Goal: Task Accomplishment & Management: Use online tool/utility

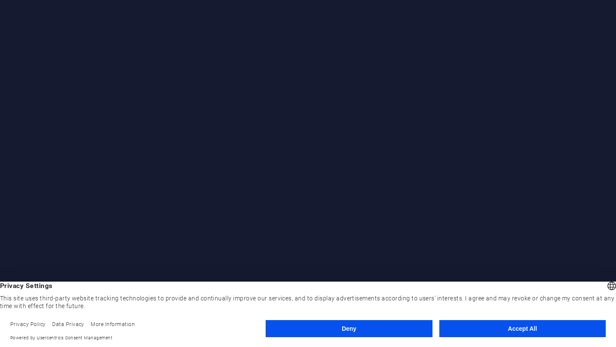
click at [503, 327] on button "Accept All" at bounding box center [522, 328] width 166 height 17
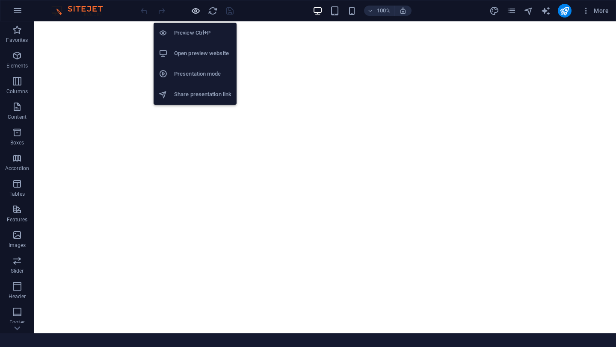
click at [198, 13] on icon "button" at bounding box center [196, 11] width 10 height 10
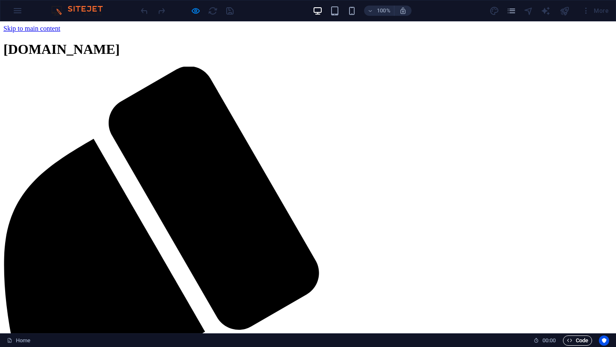
click at [576, 342] on span "Code" at bounding box center [576, 341] width 21 height 10
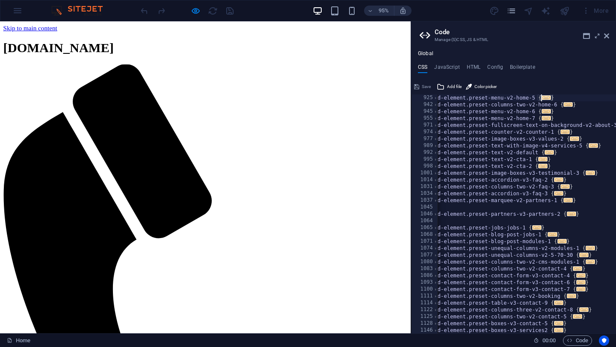
click at [545, 97] on span "..." at bounding box center [545, 97] width 9 height 5
type textarea ".ed-element.preset-menu-v2-home-5 {"
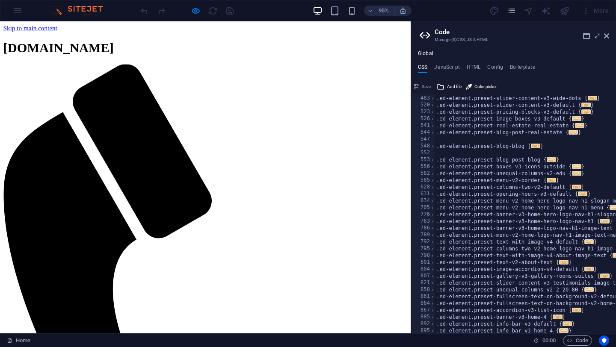
click at [607, 36] on icon at bounding box center [606, 35] width 5 height 7
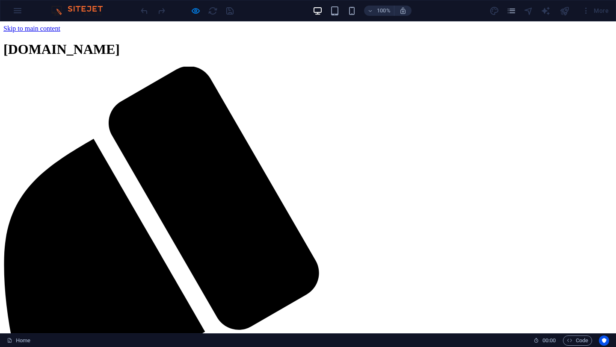
click at [120, 43] on span "[DOMAIN_NAME]" at bounding box center [61, 48] width 116 height 15
click at [120, 42] on span "[DOMAIN_NAME]" at bounding box center [61, 48] width 116 height 15
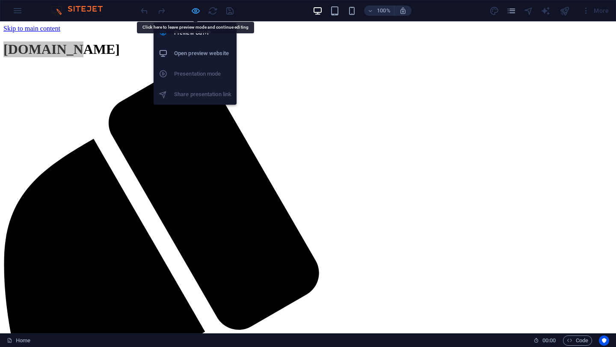
click at [197, 11] on icon "button" at bounding box center [196, 11] width 10 height 10
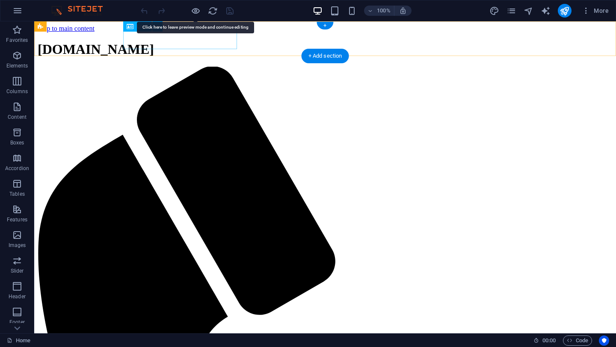
click at [202, 41] on div "[DOMAIN_NAME]" at bounding box center [325, 49] width 575 height 16
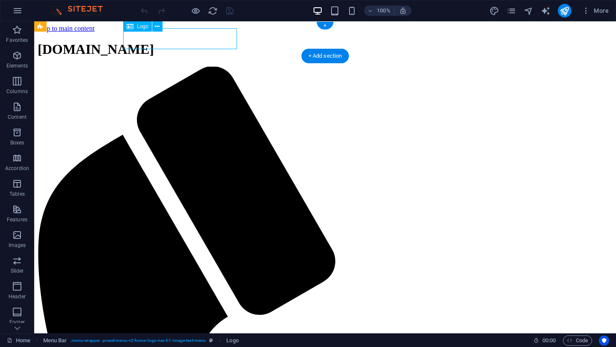
click at [202, 41] on div "[DOMAIN_NAME]" at bounding box center [325, 49] width 575 height 16
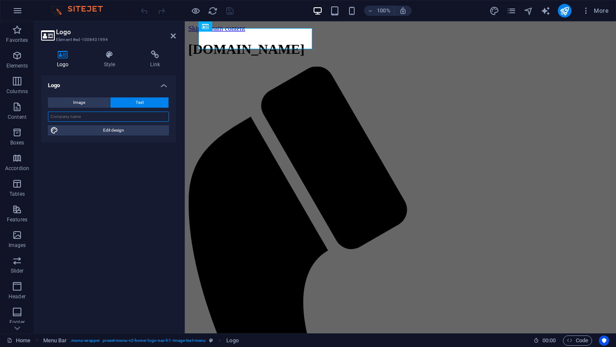
click at [83, 115] on input "text" at bounding box center [108, 117] width 121 height 10
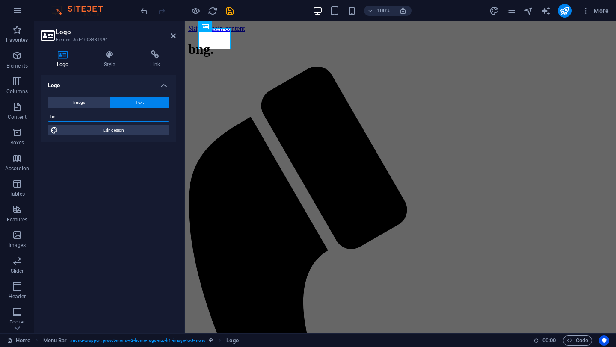
type input "b"
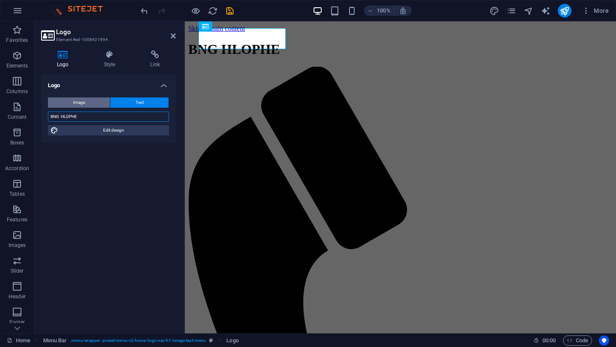
type input "BNG HLOPHE"
click at [93, 102] on button "Image" at bounding box center [79, 102] width 62 height 10
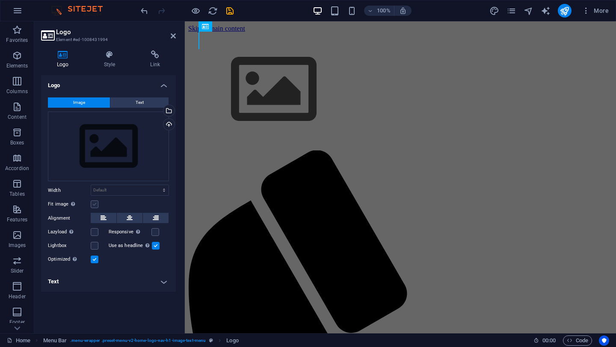
click at [96, 200] on label at bounding box center [95, 204] width 8 height 8
click at [0, 0] on input "Fit image Automatically fit image to a fixed width and height" at bounding box center [0, 0] width 0 height 0
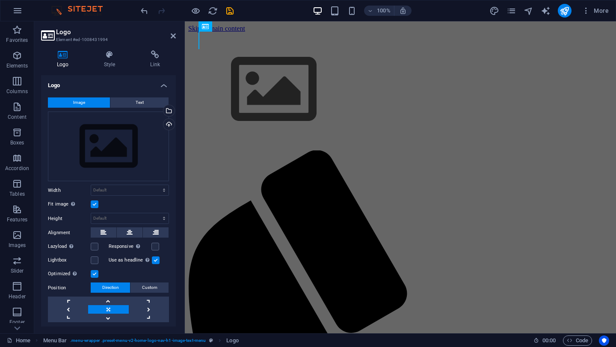
click at [96, 200] on label at bounding box center [95, 204] width 8 height 8
click at [0, 0] on input "Fit image Automatically fit image to a fixed width and height" at bounding box center [0, 0] width 0 height 0
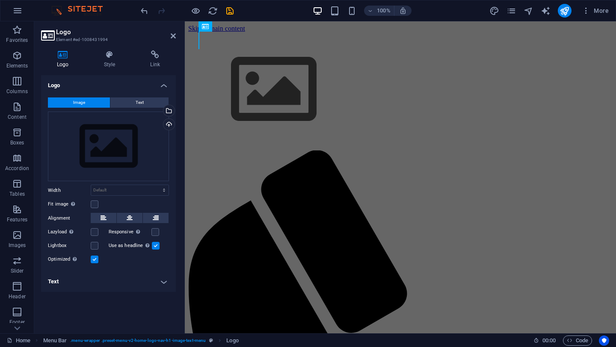
click at [168, 251] on ul "Logo Image Text Drag files here, click to choose files or select files from Fil…" at bounding box center [108, 183] width 135 height 217
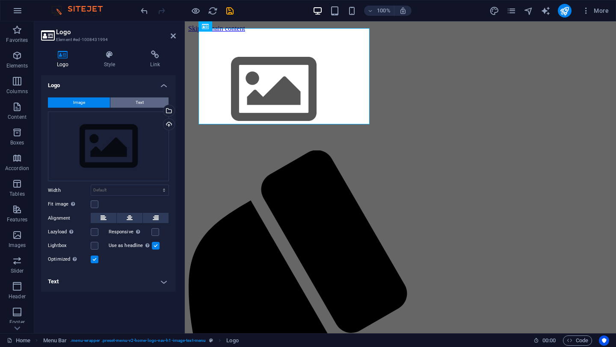
click at [141, 104] on span "Text" at bounding box center [140, 102] width 8 height 10
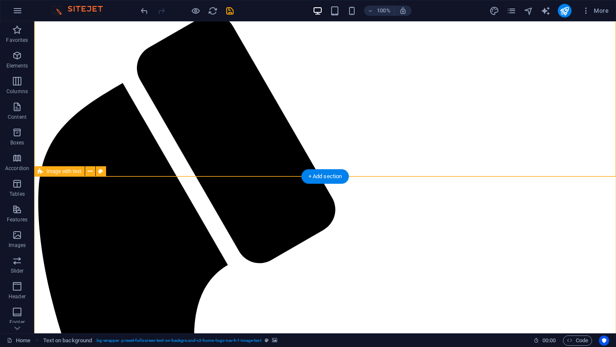
scroll to position [48, 0]
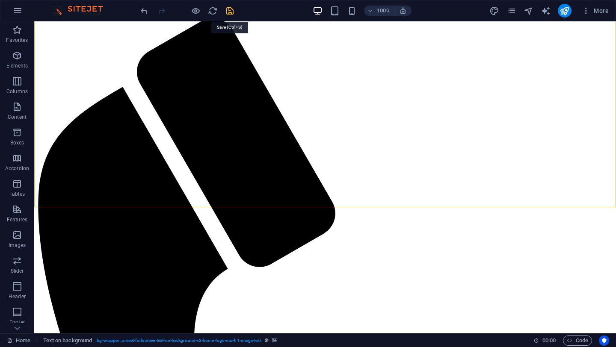
click at [229, 12] on icon "save" at bounding box center [230, 11] width 10 height 10
checkbox input "false"
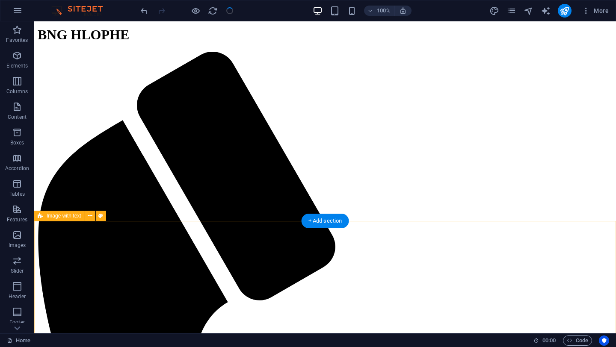
scroll to position [0, 0]
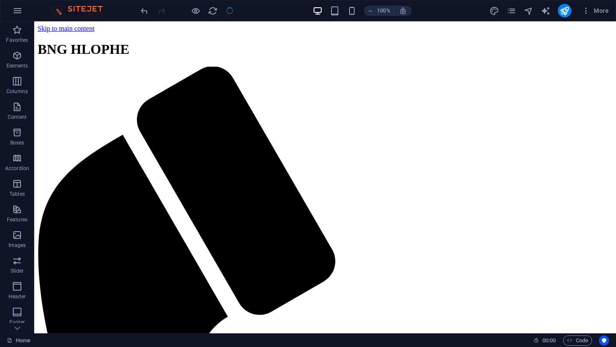
click at [228, 10] on div at bounding box center [187, 11] width 96 height 14
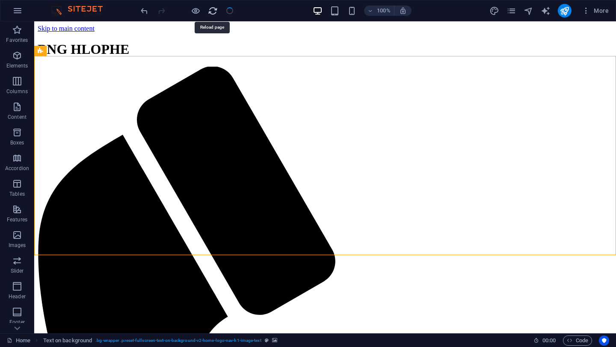
click at [214, 15] on icon "reload" at bounding box center [213, 11] width 10 height 10
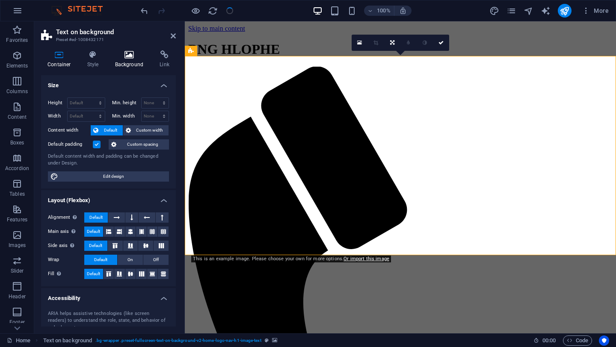
click at [124, 65] on h4 "Background" at bounding box center [131, 59] width 45 height 18
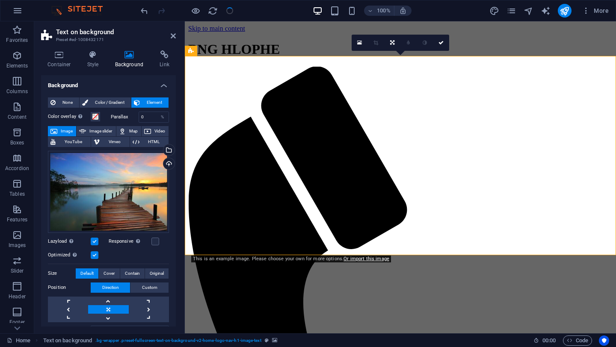
click at [128, 56] on icon at bounding box center [129, 54] width 41 height 9
click at [108, 168] on div "Drag files here, click to choose files or select files from Files or our free s…" at bounding box center [108, 192] width 121 height 82
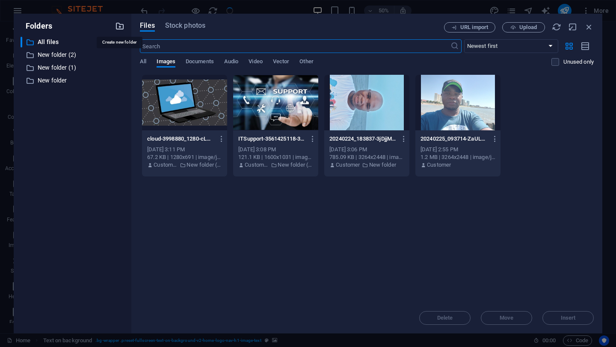
click at [122, 25] on icon "button" at bounding box center [119, 25] width 9 height 9
click at [121, 27] on div at bounding box center [119, 25] width 9 height 9
click at [48, 55] on p "New folder (2)" at bounding box center [73, 55] width 71 height 10
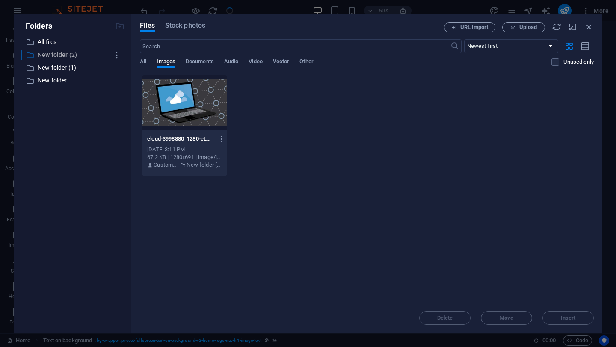
click at [48, 55] on p "New folder (2)" at bounding box center [73, 55] width 71 height 10
click at [38, 44] on p "All files" at bounding box center [73, 42] width 71 height 10
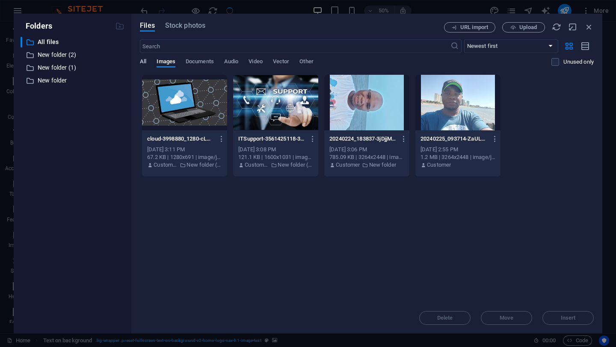
click at [145, 62] on span "All" at bounding box center [143, 62] width 6 height 12
click at [64, 56] on p "New folder (2)" at bounding box center [73, 55] width 71 height 10
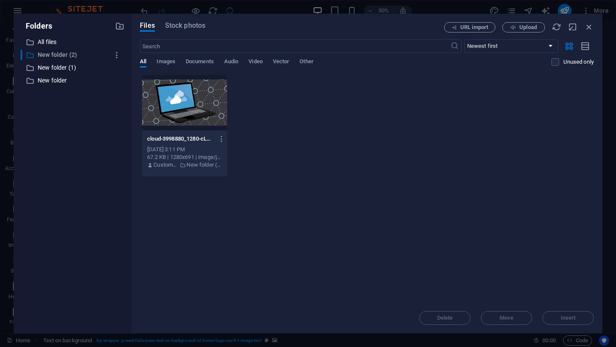
click at [30, 56] on icon at bounding box center [30, 55] width 9 height 9
click at [118, 55] on icon "button" at bounding box center [116, 55] width 9 height 9
click at [82, 122] on div at bounding box center [308, 173] width 616 height 347
click at [180, 25] on span "Stock photos" at bounding box center [185, 26] width 40 height 10
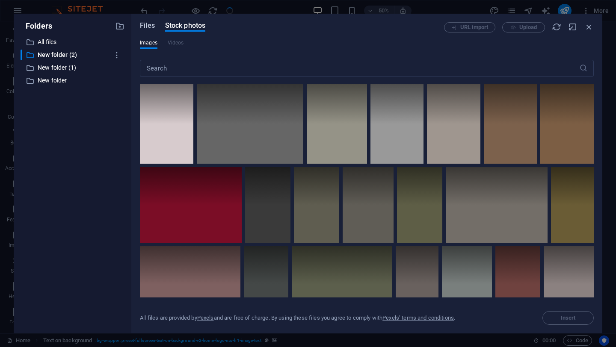
click at [150, 25] on span "Files" at bounding box center [147, 26] width 15 height 10
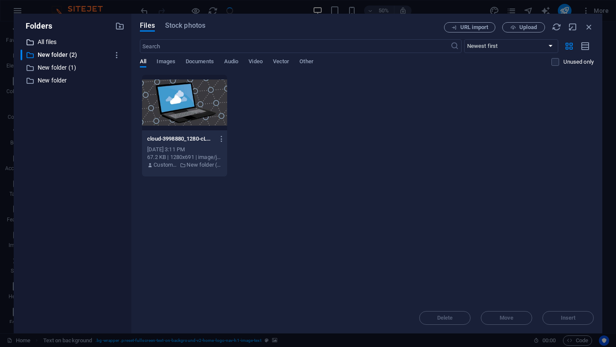
click at [45, 40] on p "All files" at bounding box center [73, 42] width 71 height 10
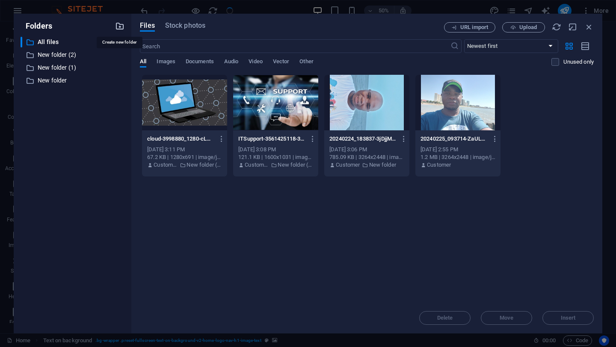
click at [123, 24] on icon "button" at bounding box center [119, 25] width 9 height 9
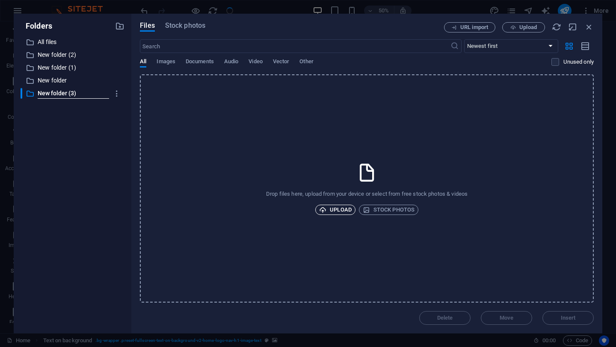
click at [337, 208] on span "Upload" at bounding box center [335, 210] width 32 height 10
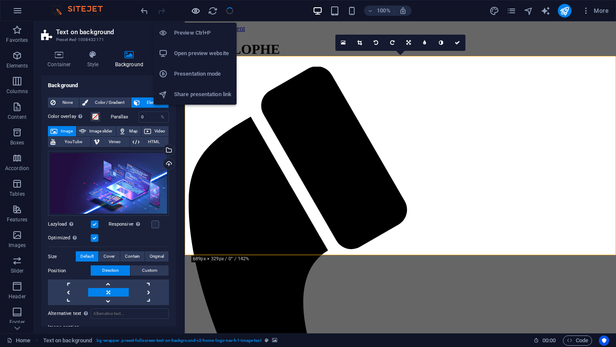
click at [196, 11] on icon "button" at bounding box center [196, 11] width 10 height 10
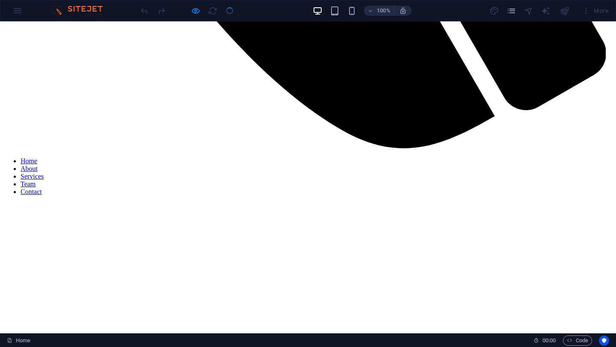
scroll to position [723, 0]
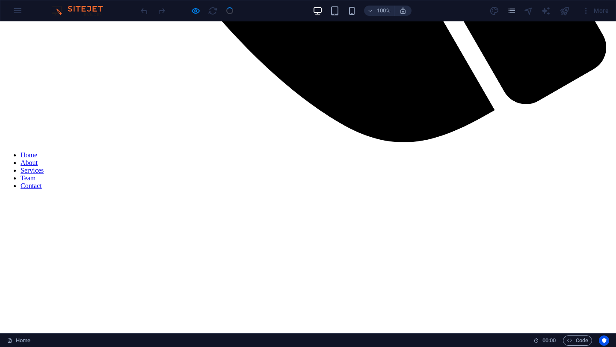
click at [35, 174] on link "Team" at bounding box center [28, 177] width 15 height 7
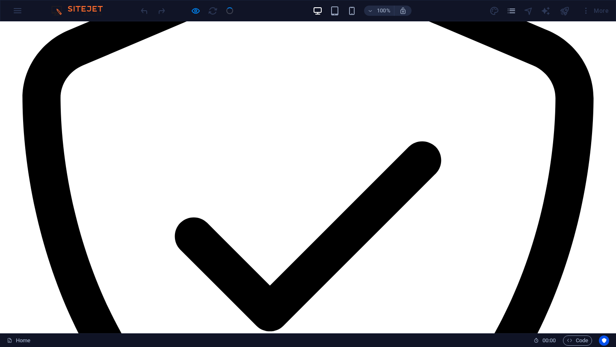
scroll to position [1677, 0]
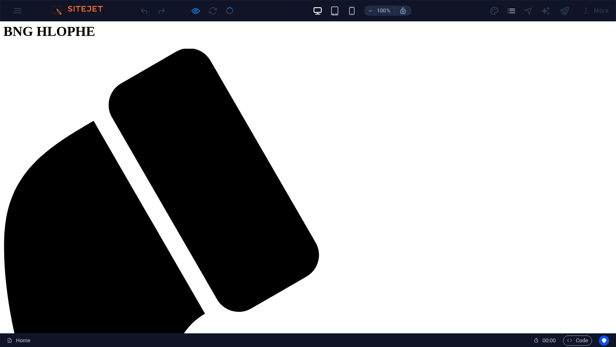
scroll to position [34, 0]
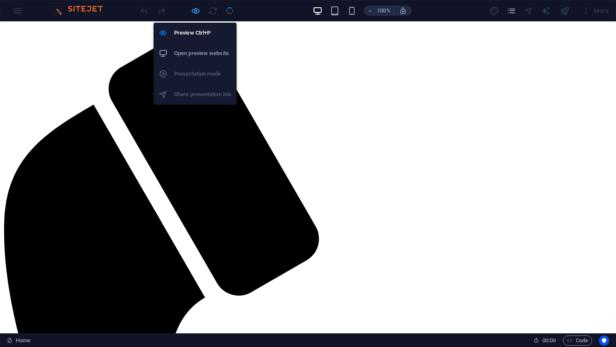
click at [195, 10] on icon "button" at bounding box center [196, 11] width 10 height 10
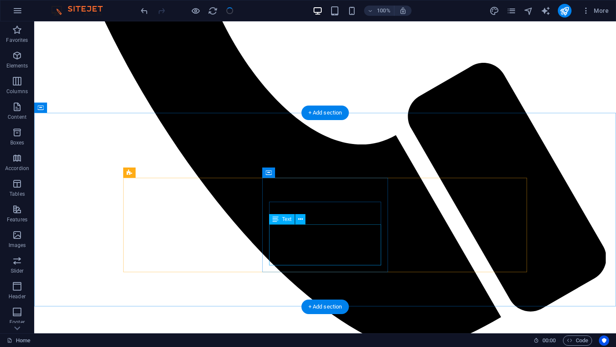
scroll to position [488, 0]
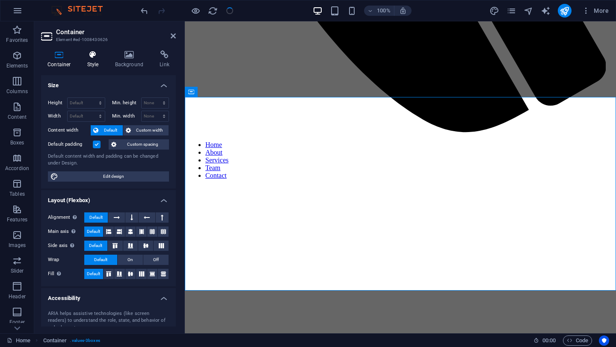
click at [94, 59] on icon at bounding box center [93, 54] width 24 height 9
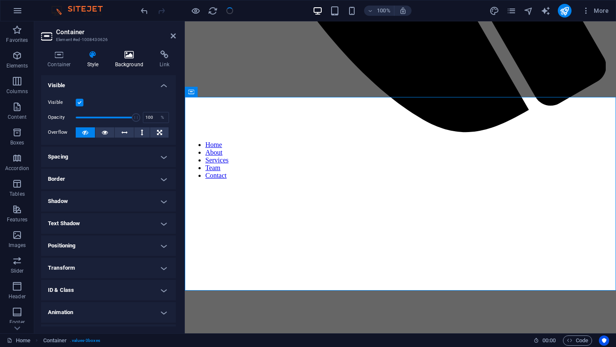
click at [130, 59] on h4 "Background" at bounding box center [131, 59] width 45 height 18
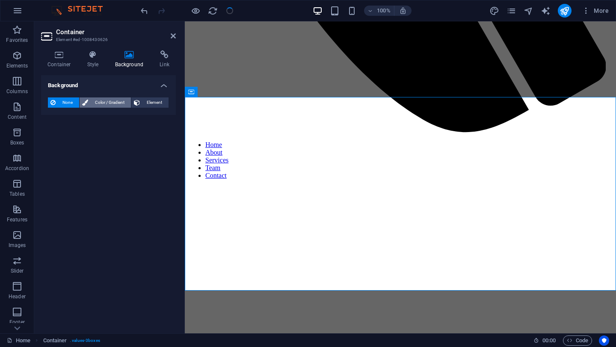
click at [114, 103] on span "Color / Gradient" at bounding box center [110, 102] width 38 height 10
click at [87, 137] on div "Color" at bounding box center [108, 137] width 120 height 10
click at [151, 99] on span "Element" at bounding box center [154, 102] width 24 height 10
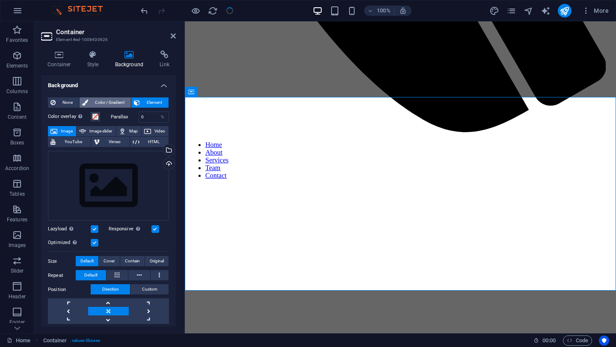
click at [112, 102] on span "Color / Gradient" at bounding box center [110, 102] width 38 height 10
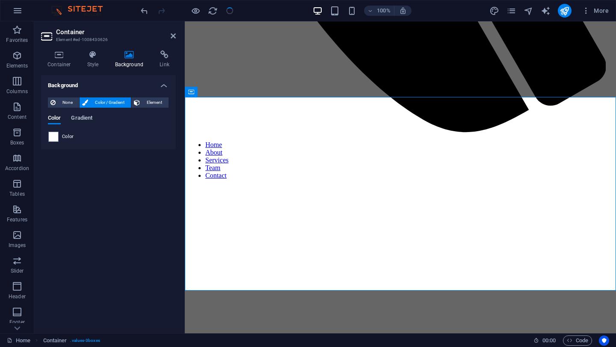
click at [83, 118] on span "Gradient" at bounding box center [81, 119] width 21 height 12
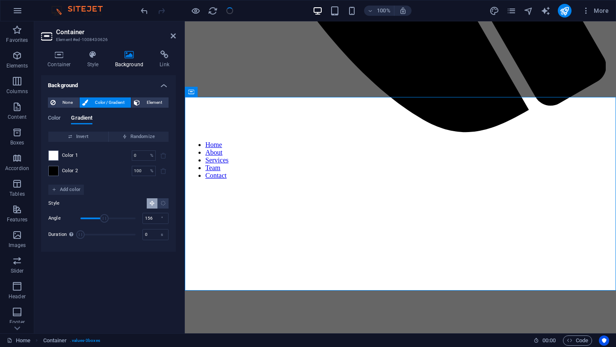
type input "159"
drag, startPoint x: 96, startPoint y: 217, endPoint x: 105, endPoint y: 219, distance: 8.7
click at [105, 219] on span "Angle" at bounding box center [104, 218] width 9 height 9
type input "10"
drag, startPoint x: 84, startPoint y: 234, endPoint x: 99, endPoint y: 233, distance: 15.0
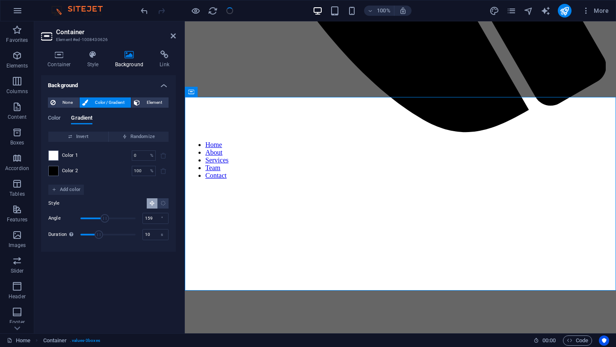
click at [99, 233] on span "Duration" at bounding box center [98, 234] width 9 height 9
type input "92"
drag, startPoint x: 105, startPoint y: 218, endPoint x: 94, endPoint y: 217, distance: 10.8
click at [94, 217] on span "Angle" at bounding box center [94, 218] width 9 height 9
type input "0"
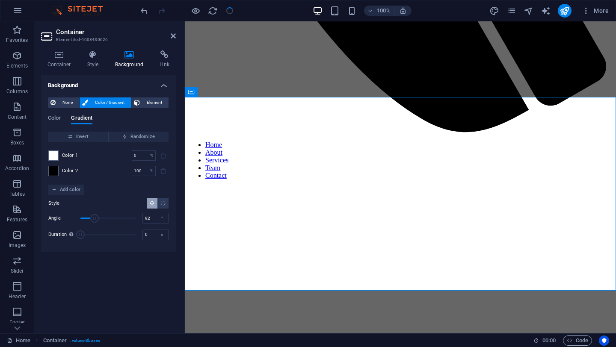
drag, startPoint x: 97, startPoint y: 236, endPoint x: 80, endPoint y: 238, distance: 17.2
click at [80, 238] on span "Duration" at bounding box center [80, 234] width 9 height 9
type input "81"
click at [93, 219] on span "Angle" at bounding box center [92, 218] width 9 height 9
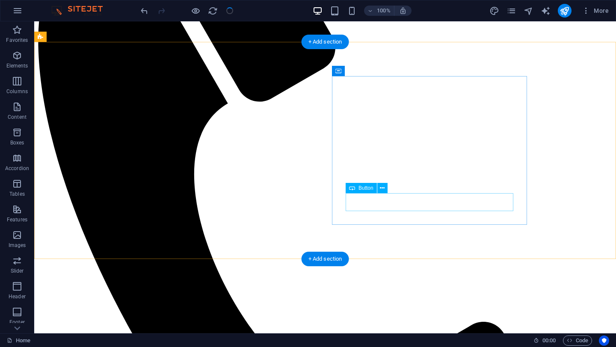
scroll to position [209, 0]
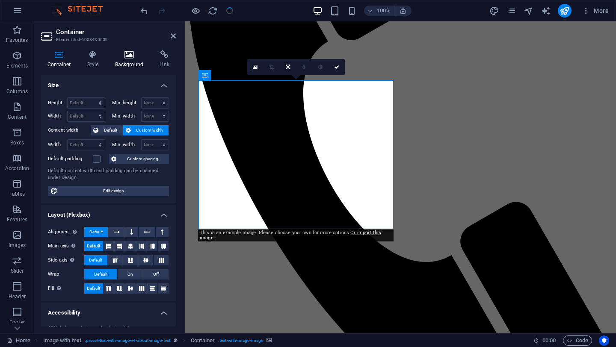
click at [130, 55] on icon at bounding box center [129, 54] width 41 height 9
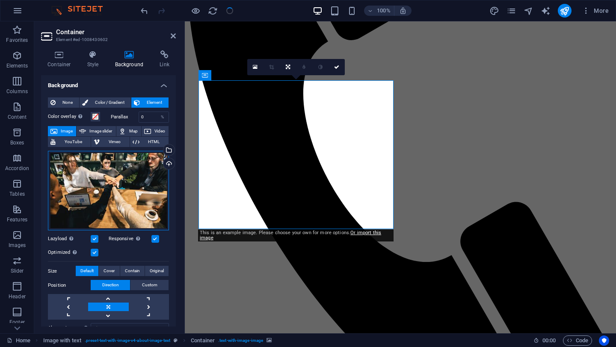
click at [130, 173] on div "Drag files here, click to choose files or select files from Files or our free s…" at bounding box center [108, 191] width 121 height 80
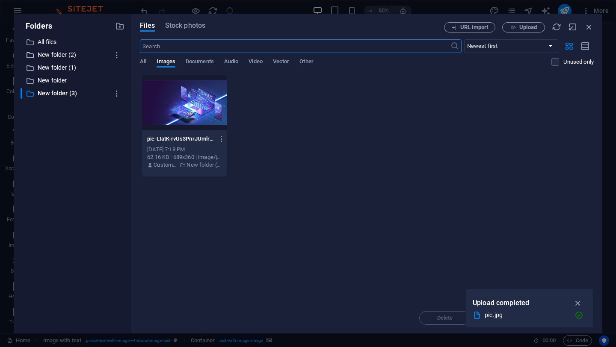
click at [61, 55] on p "New folder (2)" at bounding box center [73, 55] width 71 height 10
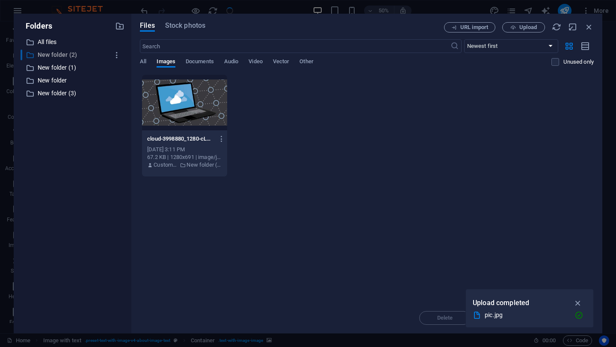
click at [61, 55] on p "New folder (2)" at bounding box center [73, 55] width 71 height 10
click at [142, 61] on span "All" at bounding box center [143, 62] width 6 height 12
click at [63, 95] on p "New folder (3)" at bounding box center [73, 93] width 71 height 10
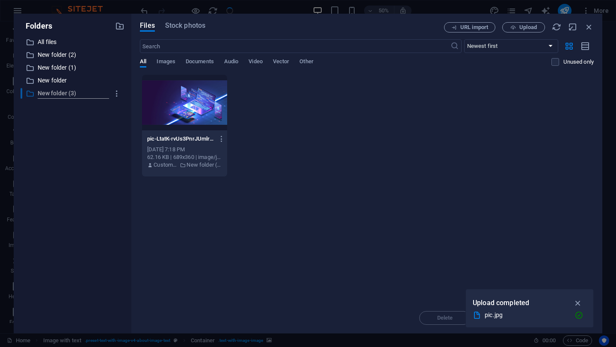
click at [63, 95] on div "​ New folder (3) New folder (3)" at bounding box center [65, 93] width 88 height 11
click at [164, 62] on span "Images" at bounding box center [165, 62] width 19 height 12
click at [140, 62] on span "All" at bounding box center [143, 62] width 6 height 12
click at [51, 41] on p "All files" at bounding box center [73, 42] width 71 height 10
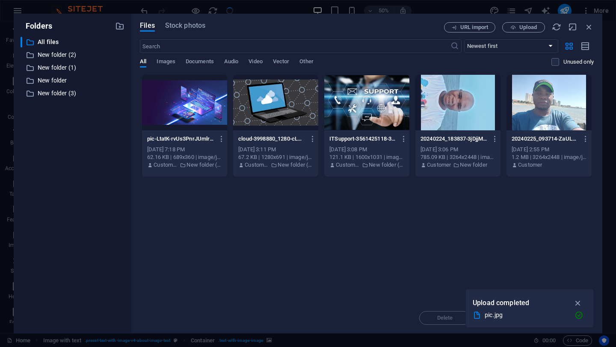
click at [543, 94] on div at bounding box center [548, 103] width 85 height 56
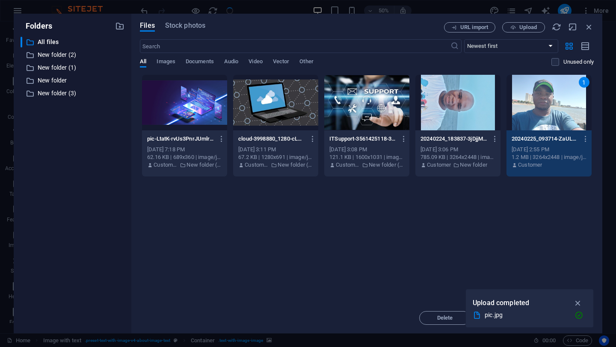
click at [543, 94] on div "1" at bounding box center [548, 103] width 85 height 56
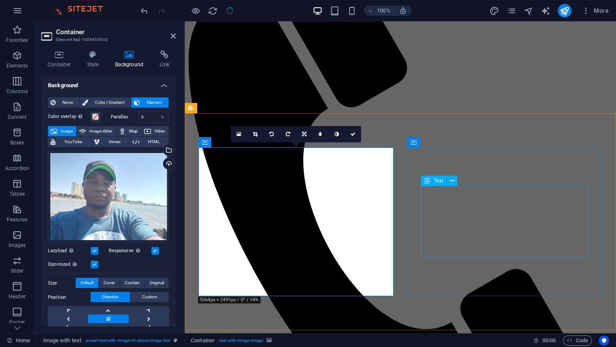
scroll to position [143, 0]
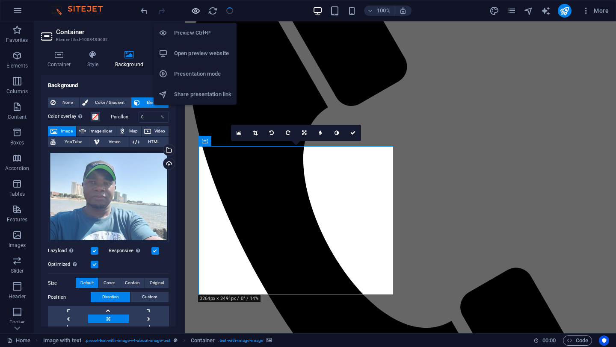
click at [192, 7] on icon "button" at bounding box center [196, 11] width 10 height 10
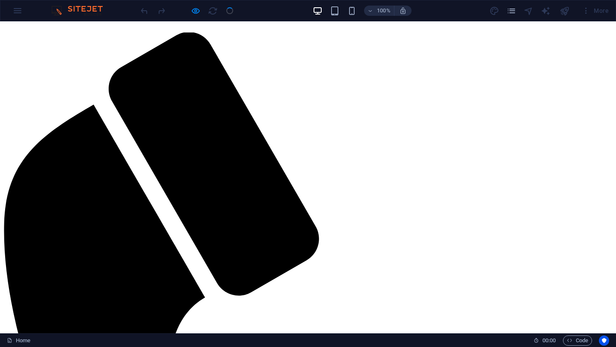
scroll to position [0, 0]
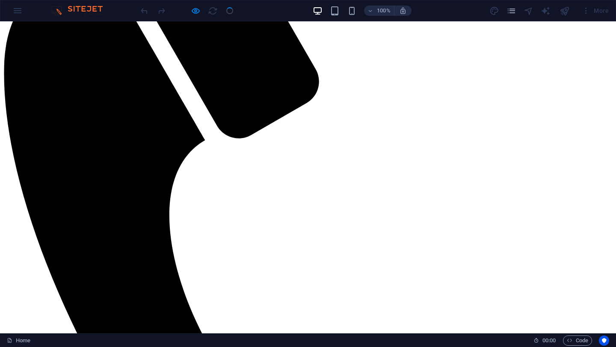
scroll to position [192, 0]
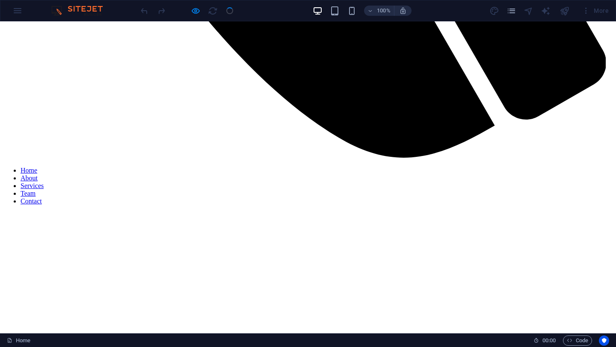
scroll to position [723, 0]
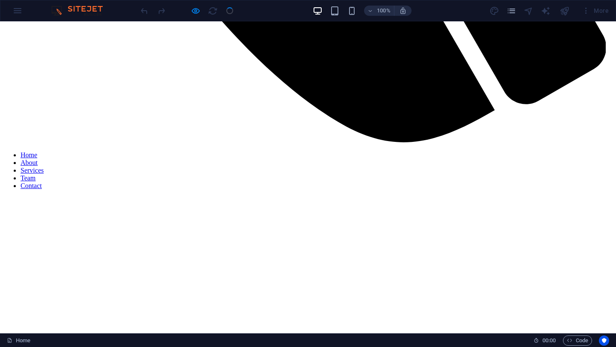
click at [35, 174] on link "Team" at bounding box center [28, 177] width 15 height 7
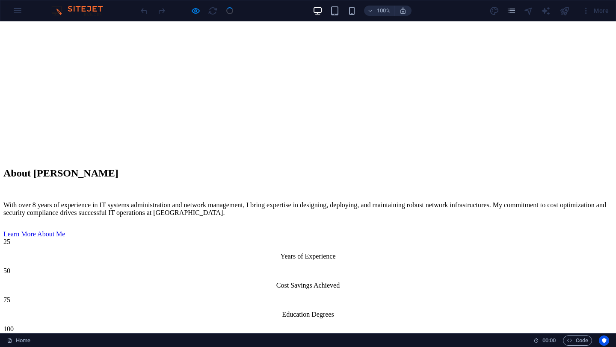
scroll to position [1202, 0]
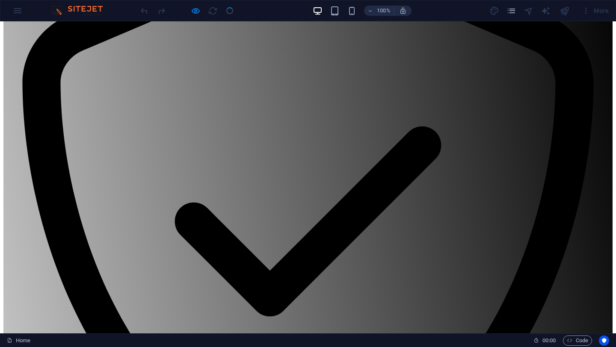
scroll to position [1677, 0]
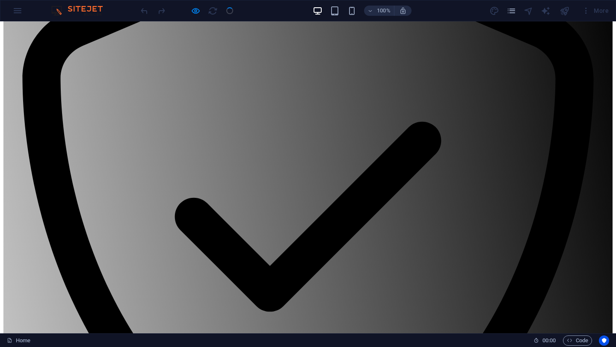
click at [230, 9] on div at bounding box center [187, 11] width 96 height 14
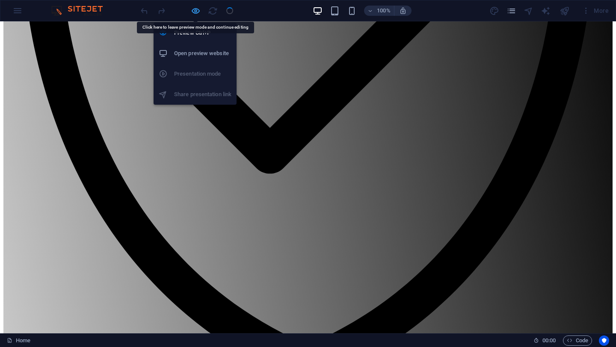
click at [195, 11] on icon "button" at bounding box center [196, 11] width 10 height 10
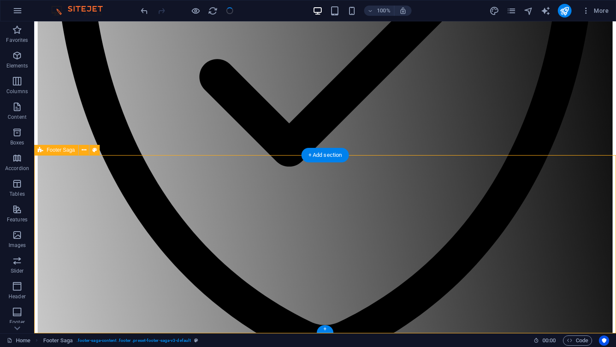
select select "footer"
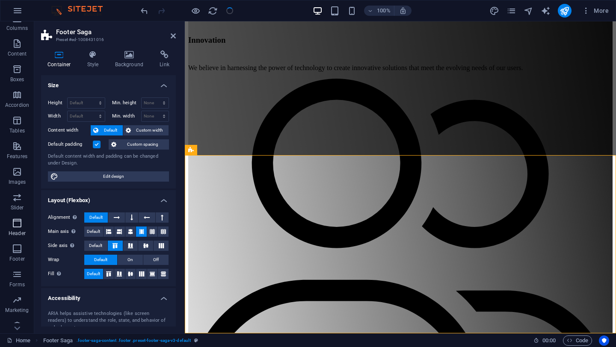
scroll to position [73, 0]
click at [18, 244] on icon "button" at bounding box center [17, 239] width 10 height 10
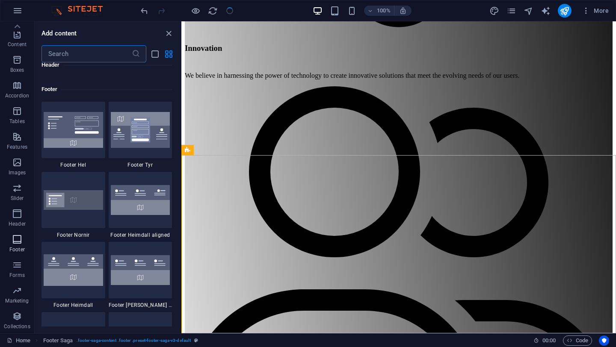
scroll to position [5659, 0]
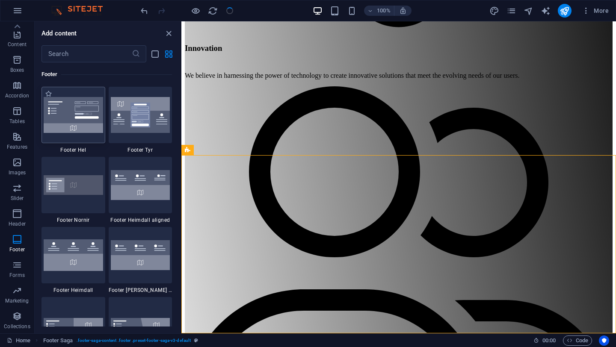
click at [81, 115] on img at bounding box center [73, 115] width 59 height 36
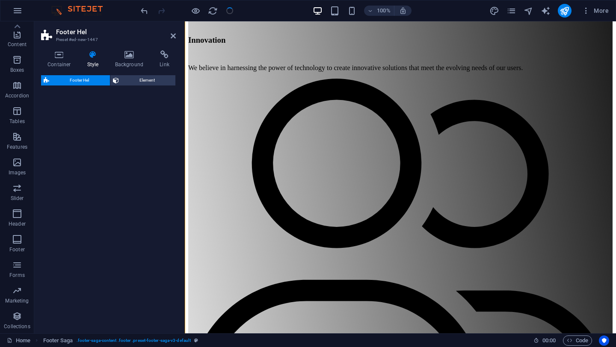
select select "%"
select select "rem"
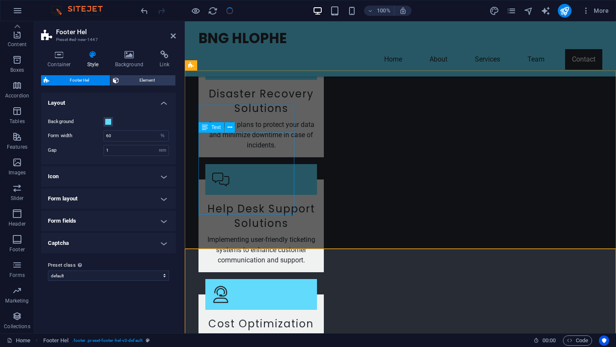
scroll to position [1901, 0]
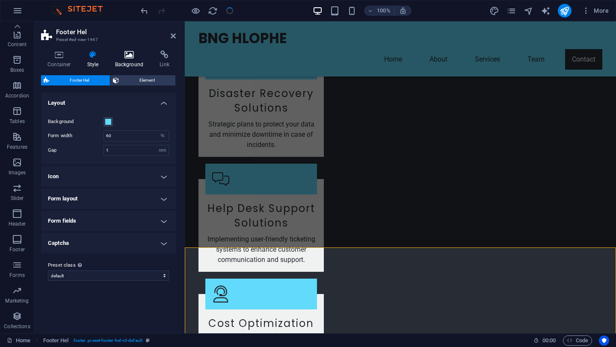
click at [130, 62] on h4 "Background" at bounding box center [131, 59] width 45 height 18
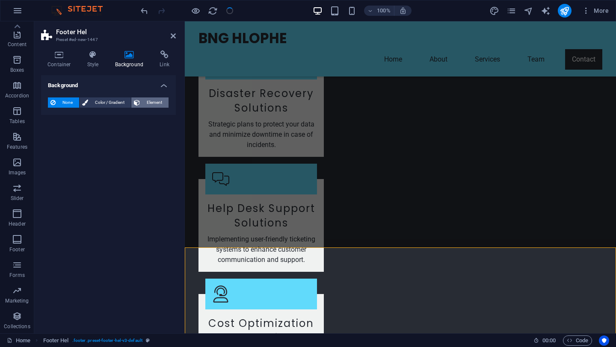
click at [159, 101] on span "Element" at bounding box center [154, 102] width 24 height 10
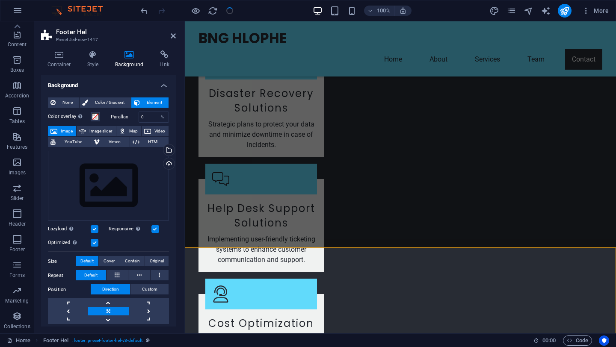
click at [159, 101] on span "Element" at bounding box center [154, 102] width 24 height 10
click at [20, 239] on icon "button" at bounding box center [17, 239] width 10 height 10
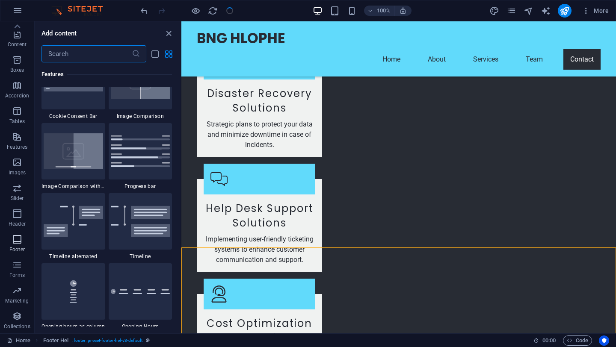
scroll to position [5659, 0]
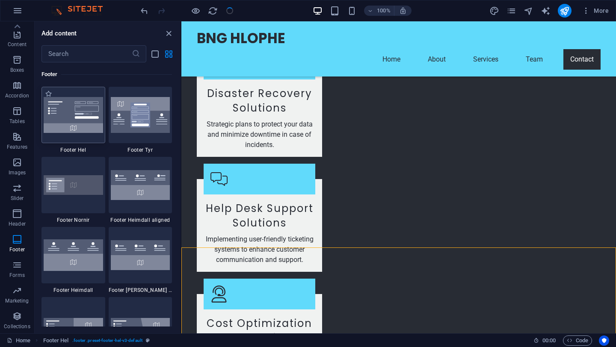
click at [80, 116] on img at bounding box center [73, 115] width 59 height 36
click at [181, 129] on div "Drag here to replace the existing content. Press “Ctrl” if you want to create a…" at bounding box center [398, 177] width 434 height 312
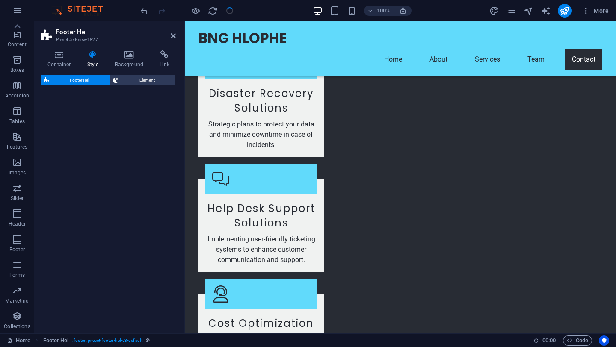
scroll to position [2548, 0]
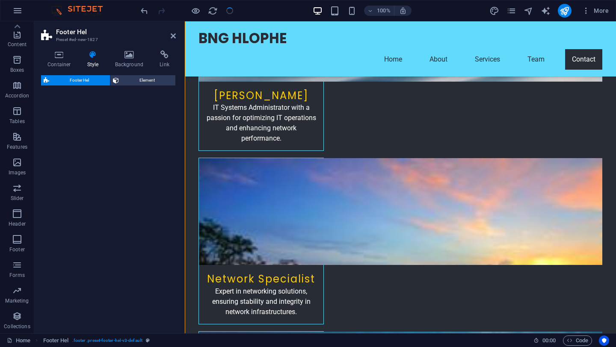
select select "%"
select select "rem"
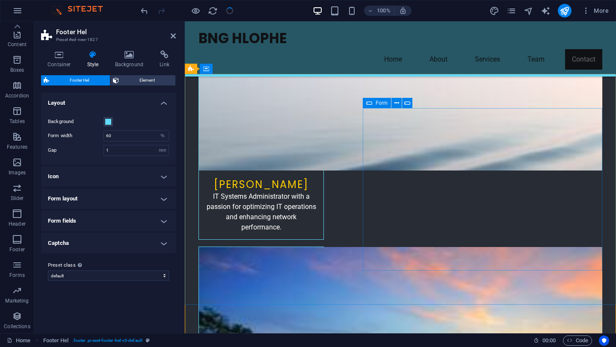
scroll to position [2455, 0]
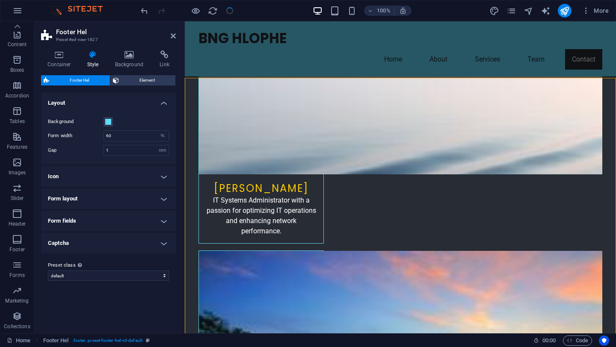
click at [162, 200] on h4 "Form layout" at bounding box center [108, 199] width 135 height 21
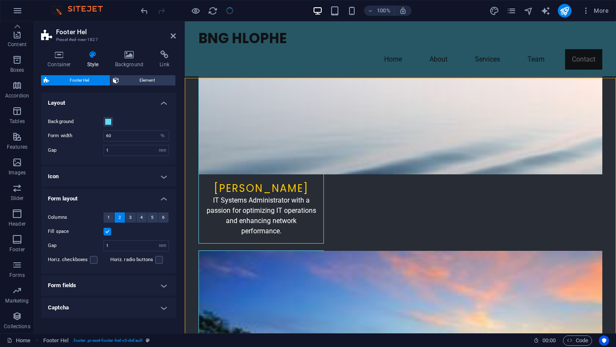
click at [162, 200] on h4 "Form layout" at bounding box center [108, 196] width 135 height 15
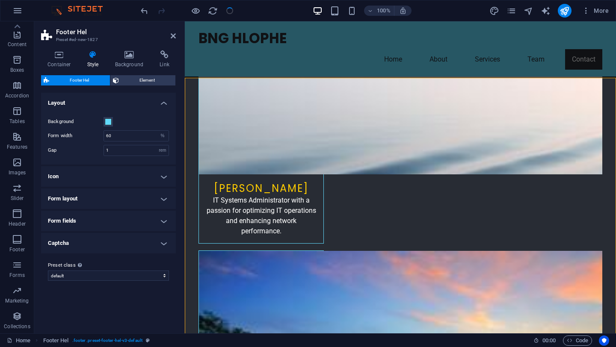
click at [165, 173] on h4 "Icon" at bounding box center [108, 176] width 135 height 21
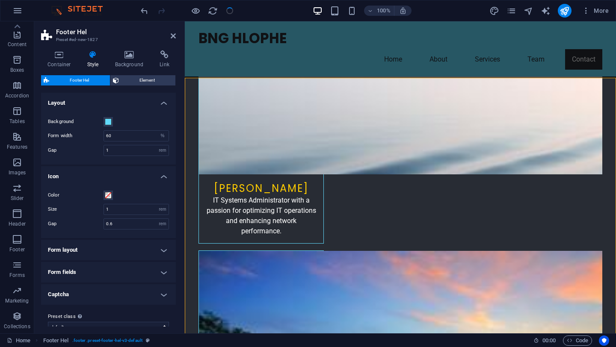
click at [165, 173] on h4 "Icon" at bounding box center [108, 173] width 135 height 15
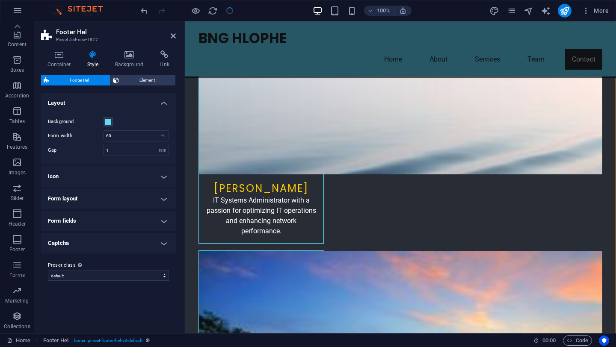
click at [162, 242] on h4 "Captcha" at bounding box center [108, 243] width 135 height 21
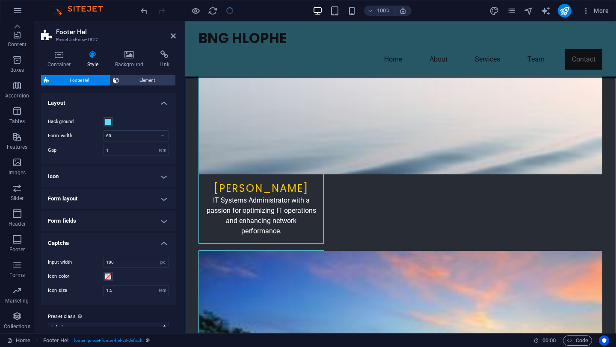
click at [162, 219] on h4 "Form fields" at bounding box center [108, 221] width 135 height 21
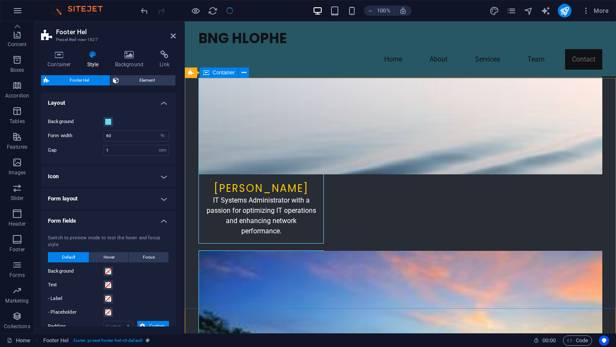
drag, startPoint x: 360, startPoint y: 230, endPoint x: 187, endPoint y: 251, distance: 174.7
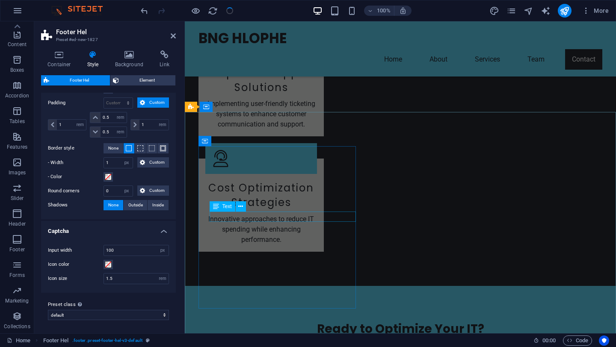
scroll to position [2033, 0]
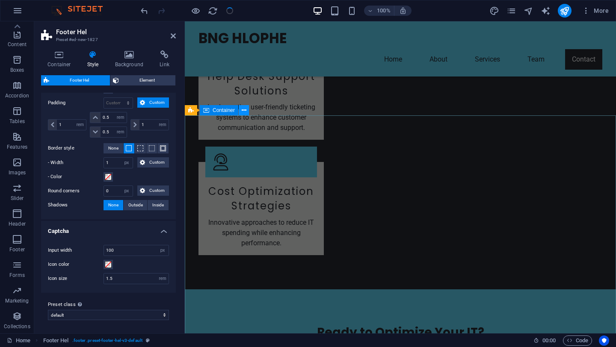
click at [243, 109] on icon at bounding box center [244, 110] width 5 height 9
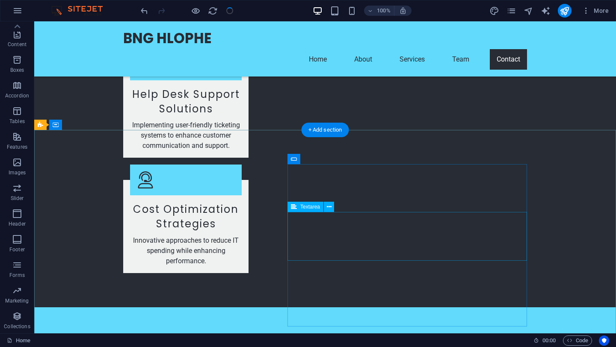
scroll to position [2013, 0]
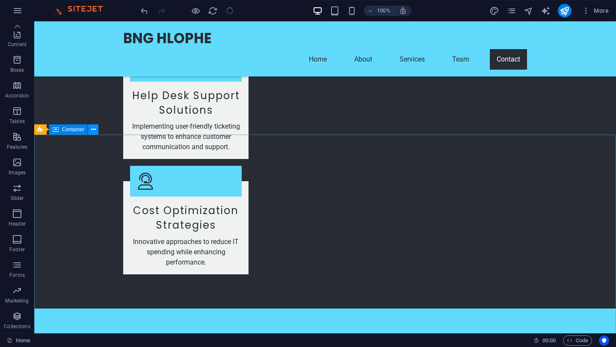
click at [95, 127] on button at bounding box center [93, 129] width 10 height 10
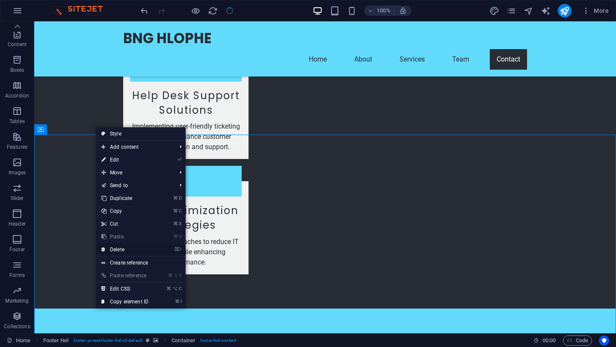
click at [121, 251] on link "⌦ Delete" at bounding box center [124, 249] width 57 height 13
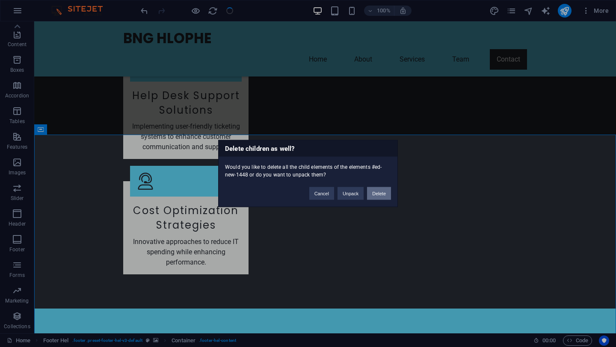
click at [381, 193] on button "Delete" at bounding box center [379, 193] width 24 height 13
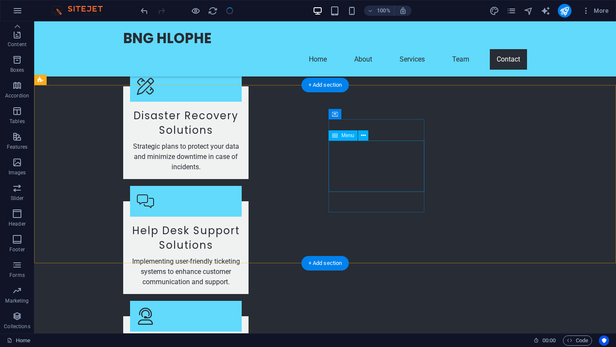
scroll to position [1869, 0]
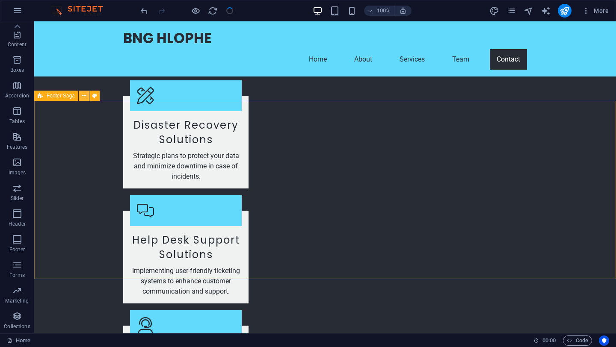
click at [85, 97] on icon at bounding box center [84, 95] width 5 height 9
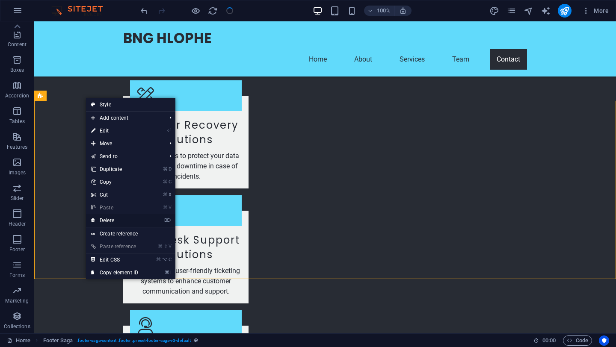
click at [108, 222] on link "⌦ Delete" at bounding box center [114, 220] width 57 height 13
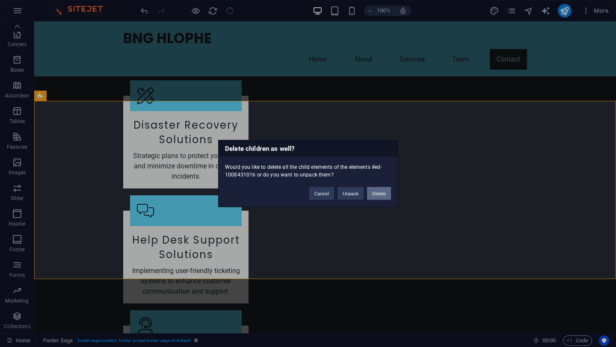
click at [374, 192] on button "Delete" at bounding box center [379, 193] width 24 height 13
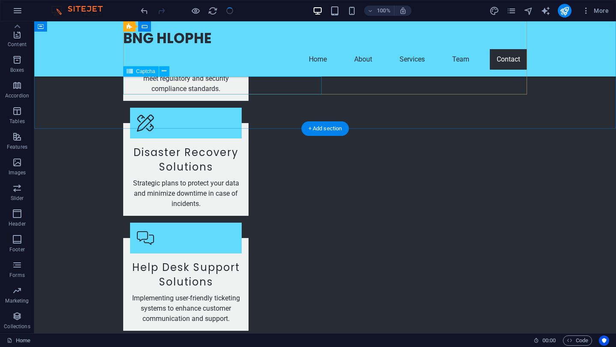
scroll to position [1824, 0]
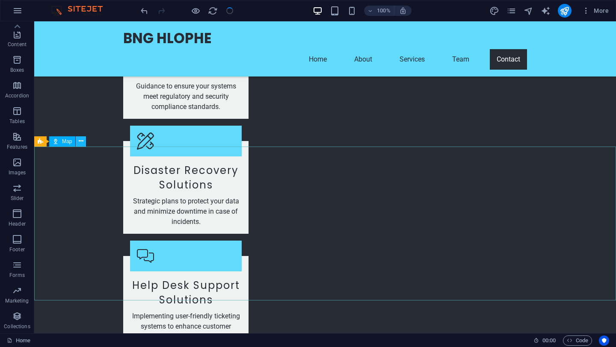
click at [82, 144] on icon at bounding box center [81, 141] width 5 height 9
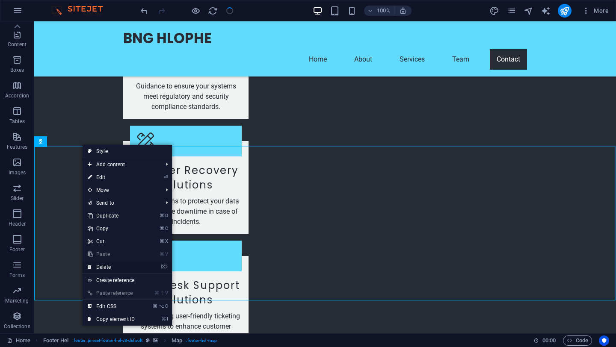
click at [110, 265] on link "⌦ Delete" at bounding box center [111, 267] width 57 height 13
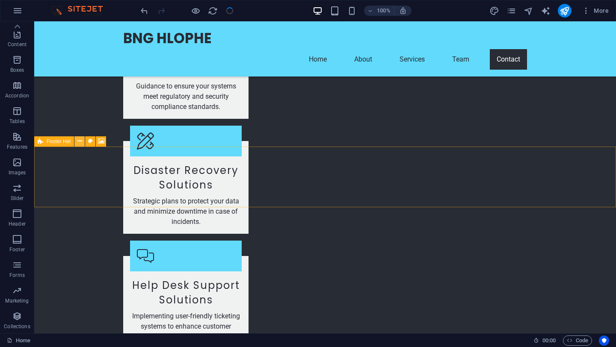
click at [80, 141] on icon at bounding box center [79, 141] width 5 height 9
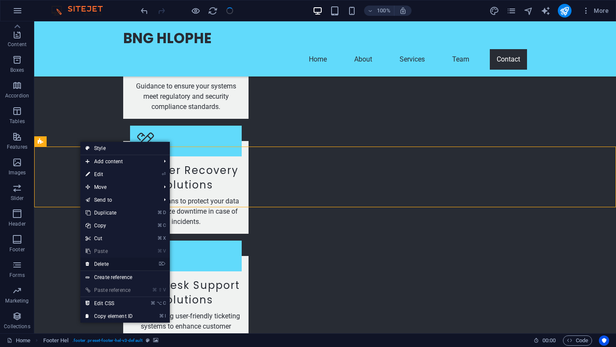
click at [103, 266] on link "⌦ Delete" at bounding box center [108, 264] width 57 height 13
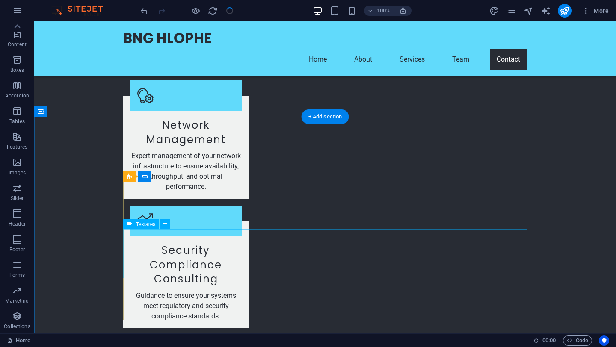
scroll to position [1614, 0]
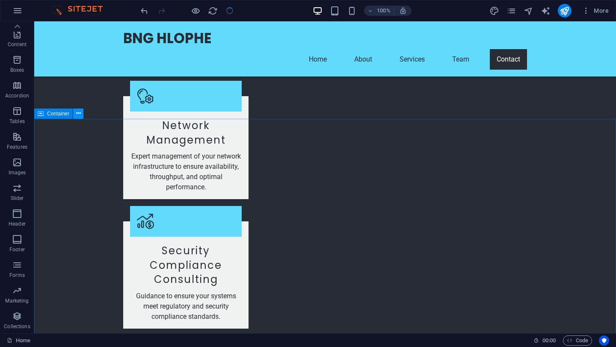
click at [78, 112] on icon at bounding box center [78, 113] width 5 height 9
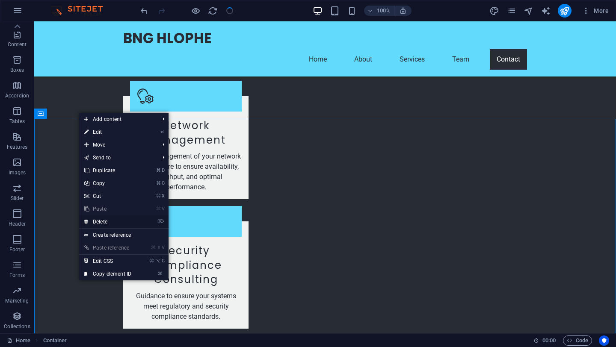
click at [102, 218] on link "⌦ Delete" at bounding box center [107, 221] width 57 height 13
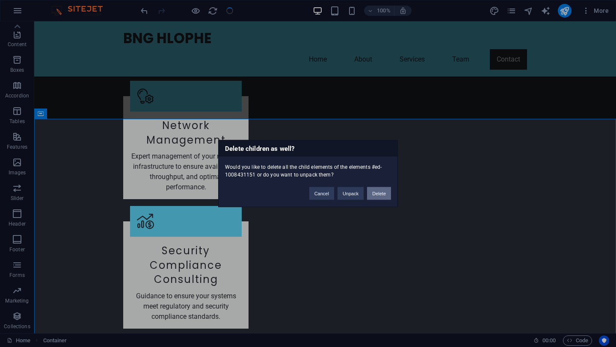
click at [380, 192] on button "Delete" at bounding box center [379, 193] width 24 height 13
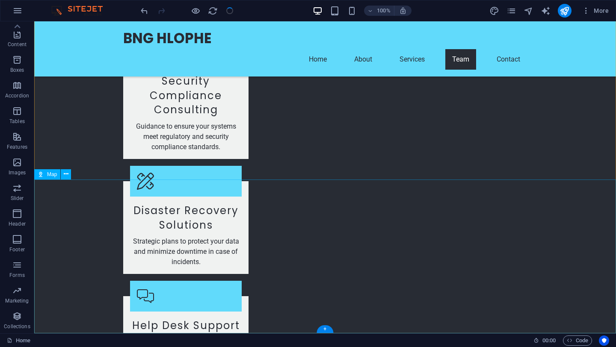
scroll to position [1784, 0]
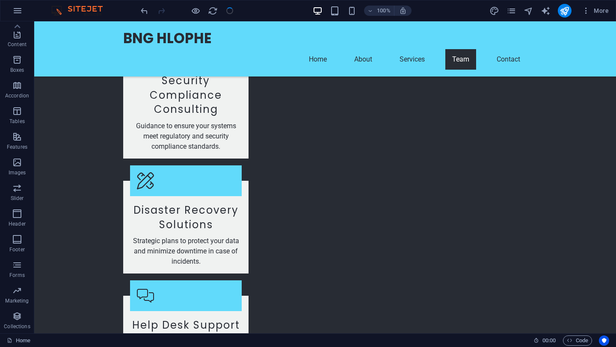
click at [228, 11] on div at bounding box center [187, 11] width 96 height 14
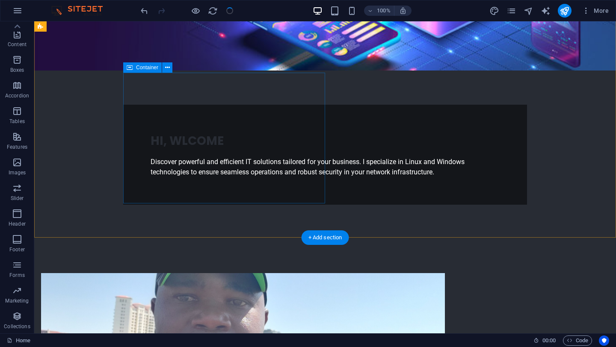
scroll to position [0, 0]
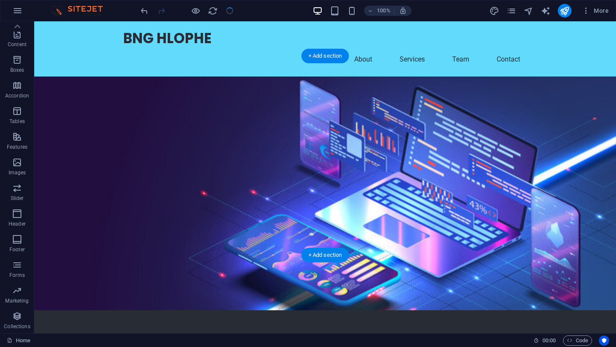
click at [445, 117] on figure at bounding box center [324, 194] width 581 height 234
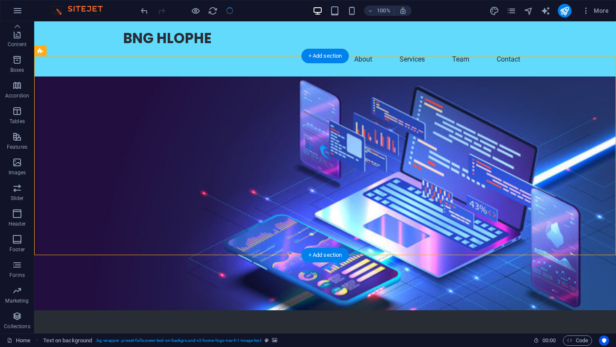
click at [445, 117] on figure at bounding box center [324, 194] width 581 height 234
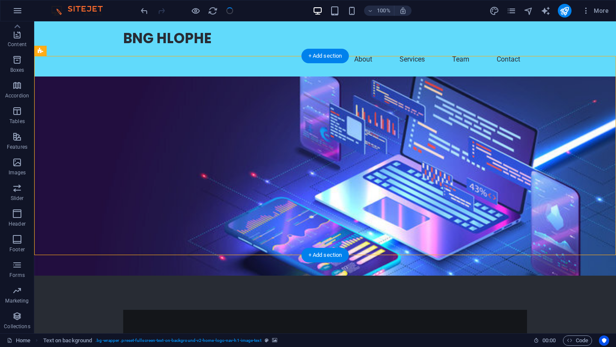
click at [294, 117] on figure at bounding box center [324, 176] width 581 height 199
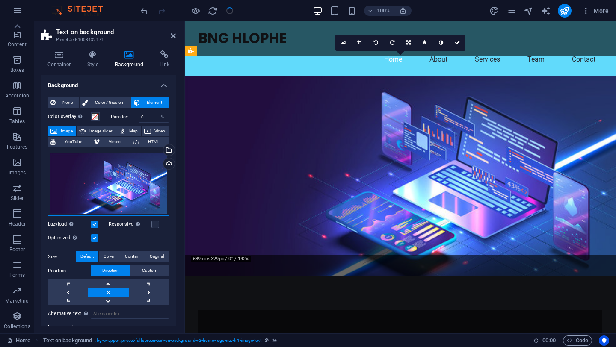
click at [62, 168] on div "Drag files here, click to choose files or select files from Files or our free s…" at bounding box center [108, 183] width 121 height 65
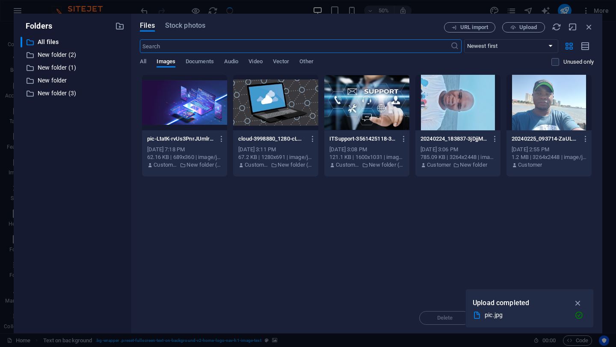
click at [204, 112] on div at bounding box center [184, 103] width 85 height 56
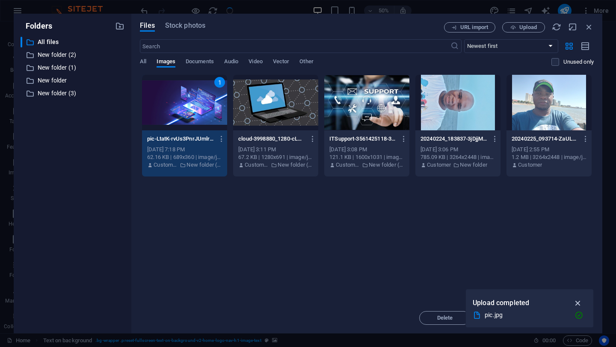
click at [576, 304] on icon "button" at bounding box center [578, 302] width 10 height 9
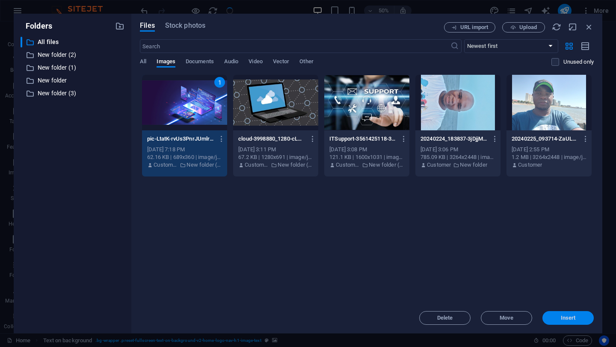
click at [566, 320] on span "Insert" at bounding box center [567, 317] width 15 height 5
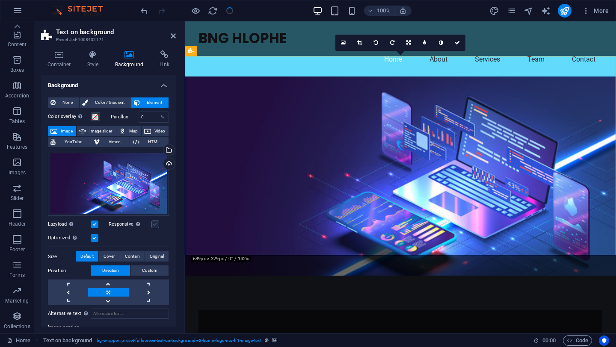
click at [156, 224] on label at bounding box center [155, 225] width 8 height 8
click at [0, 0] on input "Responsive Automatically load retina image and smartphone optimized sizes." at bounding box center [0, 0] width 0 height 0
click at [156, 224] on label at bounding box center [155, 225] width 8 height 8
click at [0, 0] on input "Responsive Automatically load retina image and smartphone optimized sizes." at bounding box center [0, 0] width 0 height 0
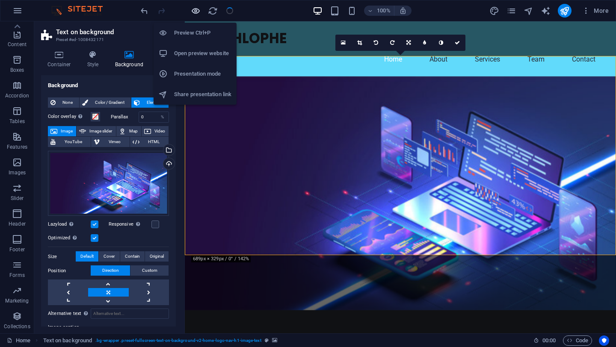
click at [195, 13] on icon "button" at bounding box center [196, 11] width 10 height 10
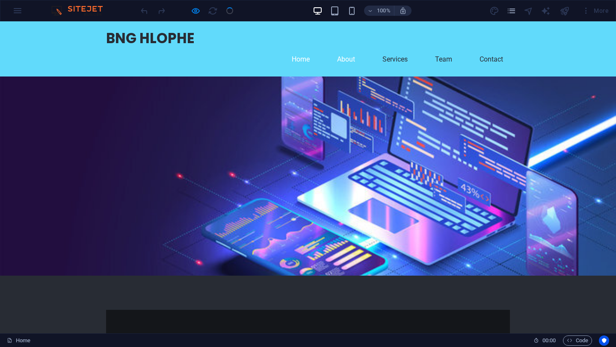
click at [343, 49] on link "About" at bounding box center [346, 59] width 32 height 21
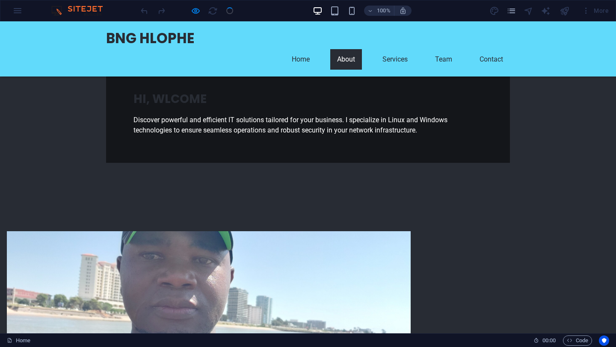
scroll to position [192, 0]
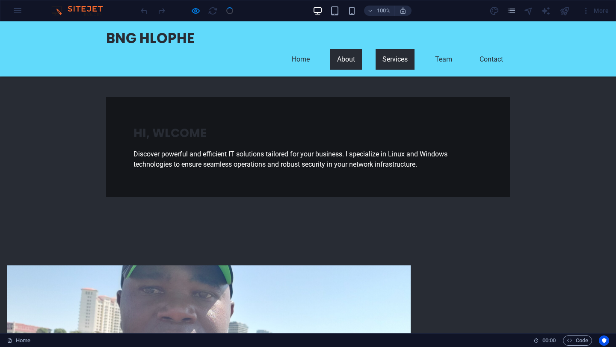
click at [394, 49] on link "Services" at bounding box center [394, 59] width 39 height 21
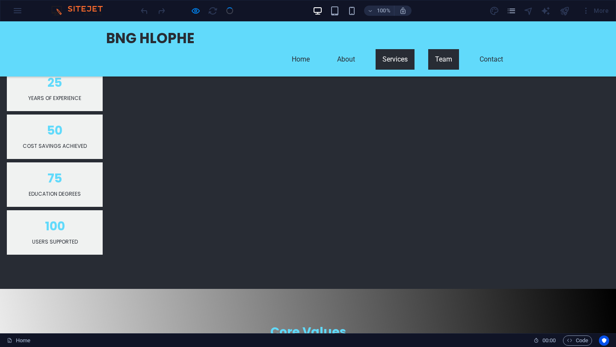
click at [452, 49] on link "Team" at bounding box center [443, 59] width 31 height 21
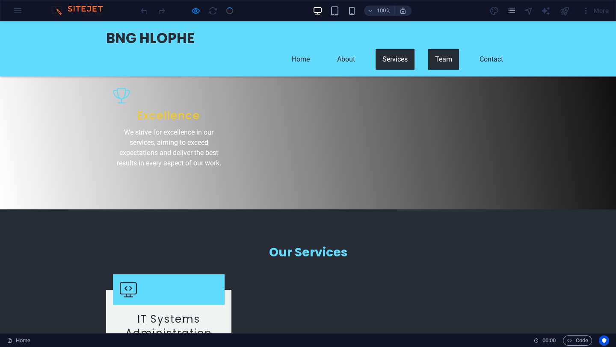
scroll to position [1202, 0]
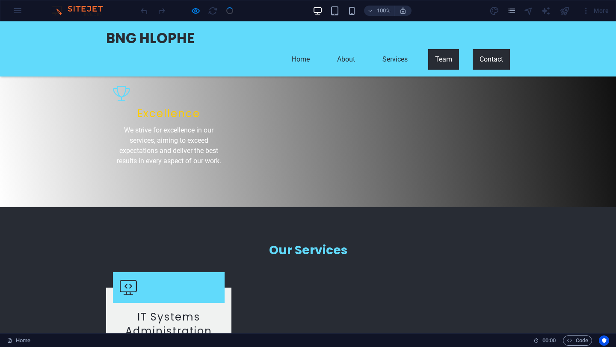
click at [491, 49] on link "Contact" at bounding box center [490, 59] width 37 height 21
click at [488, 49] on link "Contact" at bounding box center [490, 59] width 37 height 21
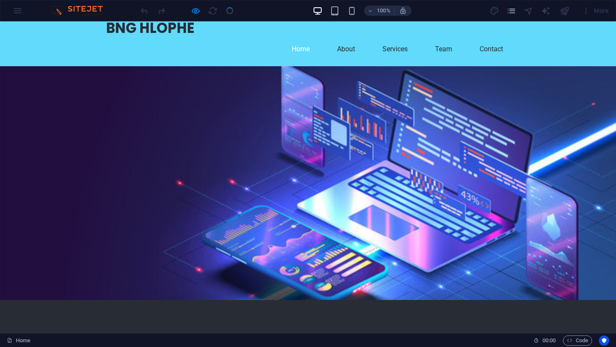
scroll to position [14, 0]
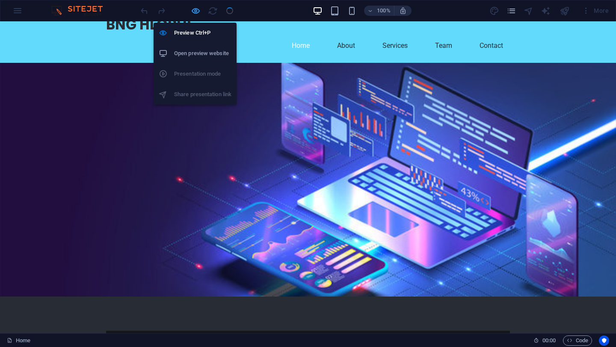
click at [195, 12] on icon "button" at bounding box center [196, 11] width 10 height 10
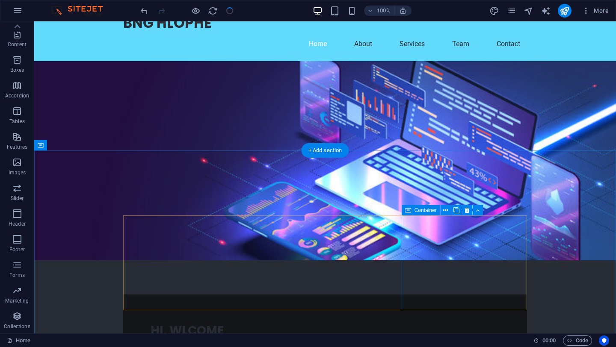
scroll to position [0, 0]
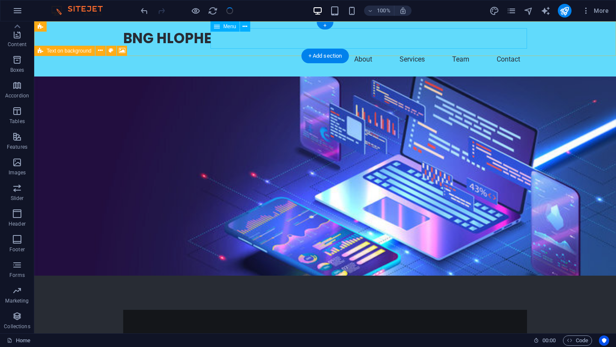
click at [363, 49] on nav "Home About Services Team Contact" at bounding box center [325, 59] width 404 height 21
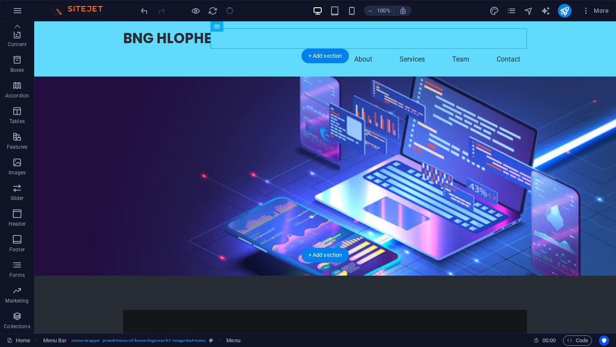
click at [397, 209] on figure at bounding box center [324, 176] width 581 height 199
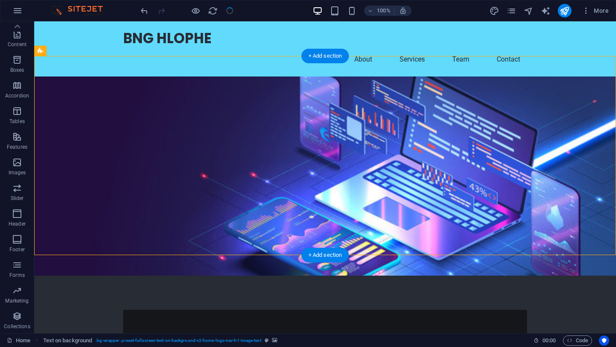
click at [397, 209] on figure at bounding box center [324, 176] width 581 height 199
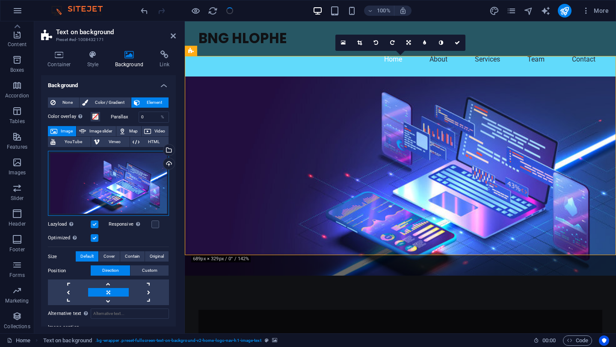
click at [135, 186] on div "Drag files here, click to choose files or select files from Files or our free s…" at bounding box center [108, 183] width 121 height 65
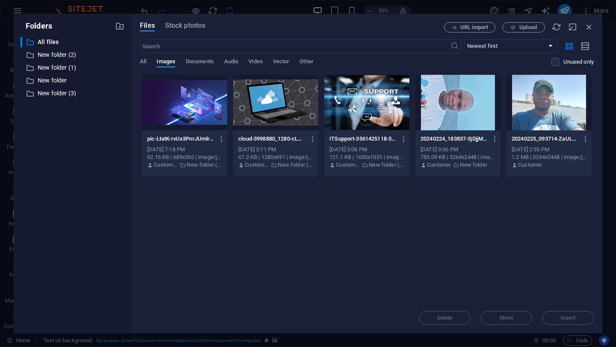
click at [192, 112] on div at bounding box center [184, 103] width 85 height 56
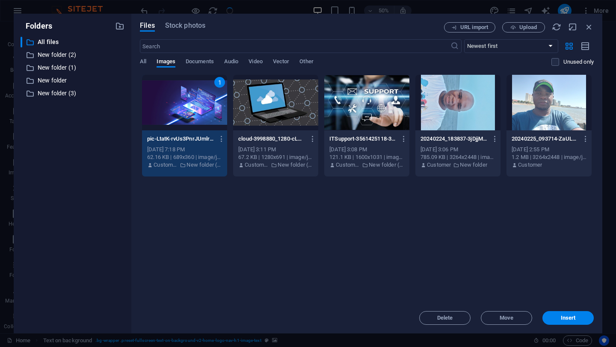
click at [192, 112] on div "1" at bounding box center [184, 103] width 85 height 56
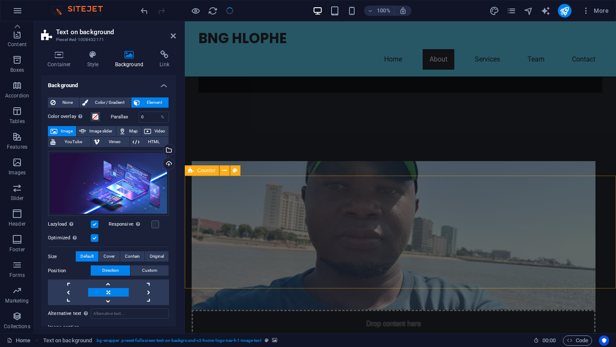
scroll to position [301, 0]
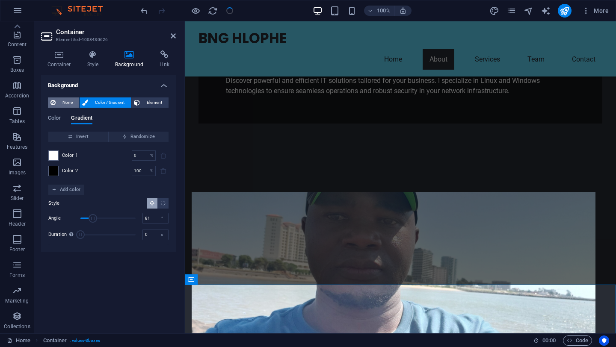
click at [67, 104] on span "None" at bounding box center [67, 102] width 18 height 10
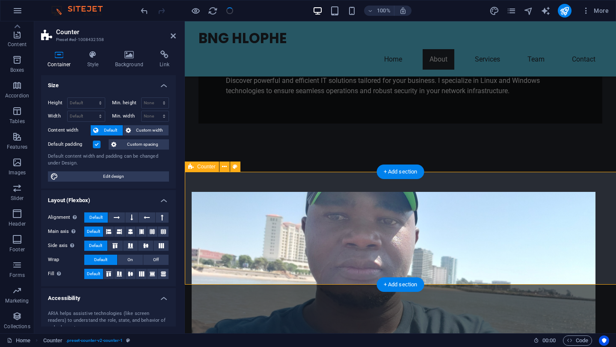
select select "rem"
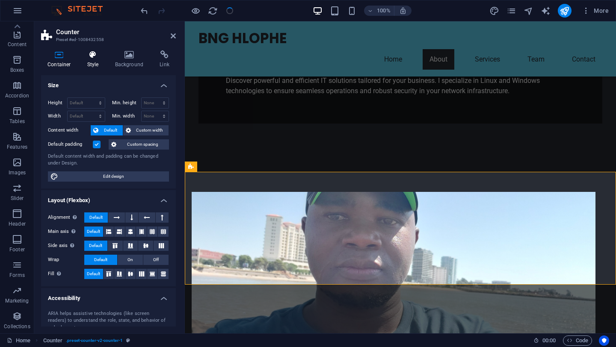
click at [95, 57] on icon at bounding box center [93, 54] width 24 height 9
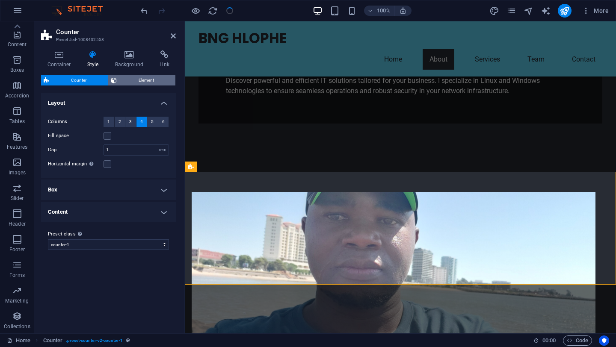
click at [141, 80] on span "Element" at bounding box center [145, 80] width 53 height 10
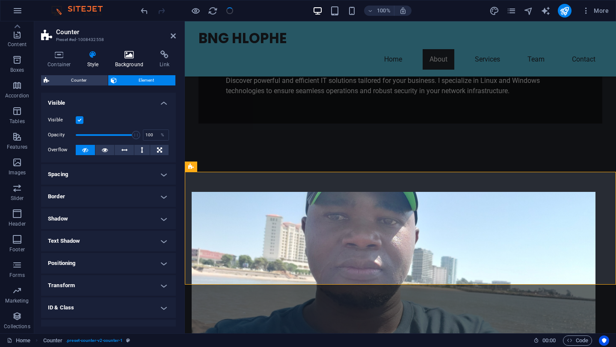
click at [130, 52] on icon at bounding box center [129, 54] width 41 height 9
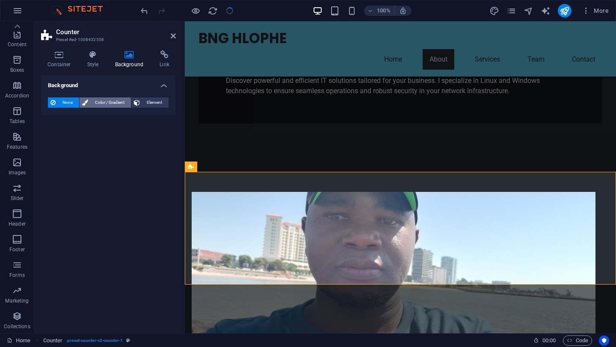
click at [106, 101] on span "Color / Gradient" at bounding box center [110, 102] width 38 height 10
click at [86, 114] on div "Color Gradient Color" at bounding box center [108, 125] width 121 height 34
click at [85, 119] on span "Gradient" at bounding box center [81, 119] width 21 height 12
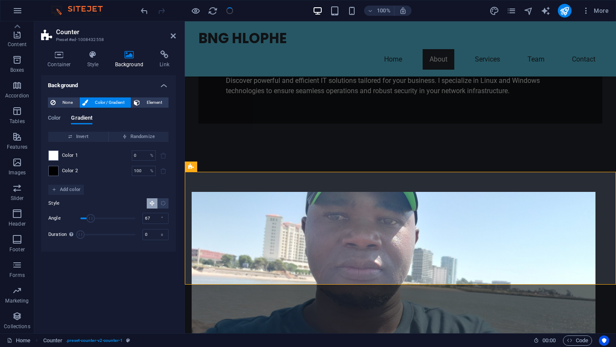
drag, startPoint x: 96, startPoint y: 219, endPoint x: 91, endPoint y: 218, distance: 5.7
click at [91, 218] on span "Angle" at bounding box center [90, 218] width 9 height 9
click at [89, 220] on span "Angle" at bounding box center [89, 218] width 9 height 9
click at [109, 275] on div "Background None Color / Gradient Element Stretch background to full-width Color…" at bounding box center [108, 200] width 135 height 251
type input "8"
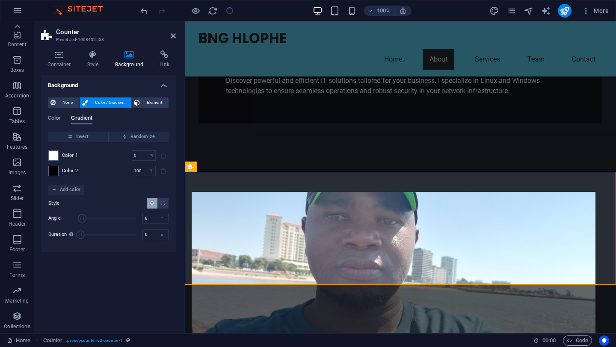
drag, startPoint x: 90, startPoint y: 219, endPoint x: 82, endPoint y: 217, distance: 8.4
click at [82, 217] on span "Angle" at bounding box center [82, 218] width 9 height 9
click at [175, 38] on icon at bounding box center [173, 35] width 5 height 7
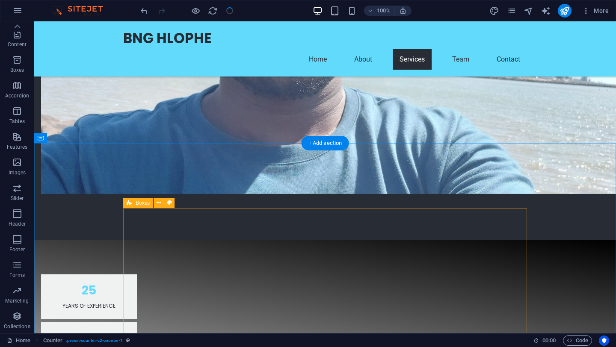
scroll to position [681, 0]
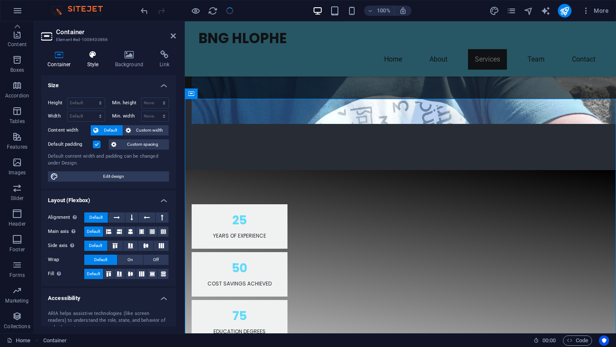
click at [91, 59] on icon at bounding box center [93, 54] width 24 height 9
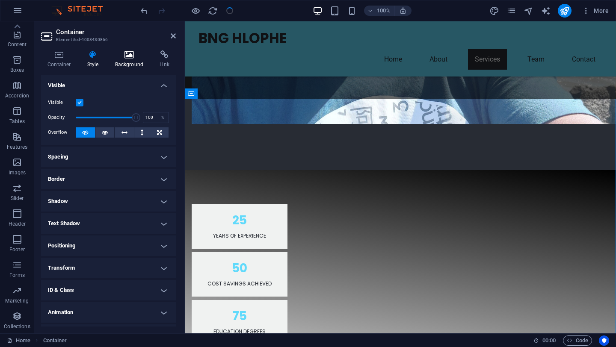
click at [127, 55] on icon at bounding box center [129, 54] width 41 height 9
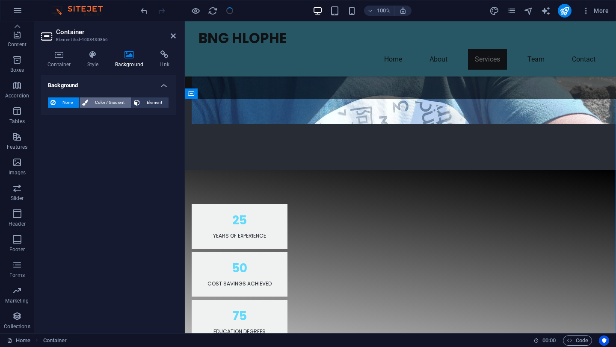
click at [109, 102] on span "Color / Gradient" at bounding box center [110, 102] width 38 height 10
click at [85, 118] on span "Gradient" at bounding box center [81, 119] width 21 height 12
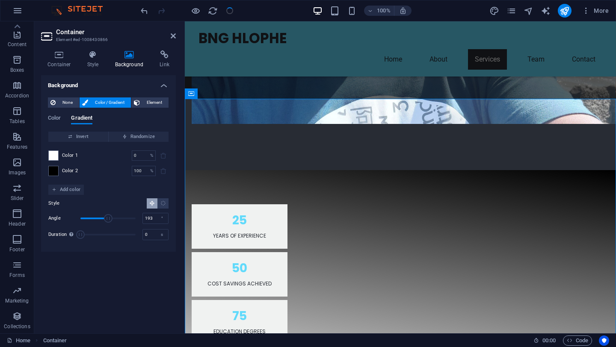
drag, startPoint x: 93, startPoint y: 218, endPoint x: 110, endPoint y: 221, distance: 17.4
click at [110, 221] on span "Angle" at bounding box center [108, 218] width 9 height 9
drag, startPoint x: 110, startPoint y: 221, endPoint x: 101, endPoint y: 219, distance: 9.1
click at [101, 219] on span "Angle" at bounding box center [101, 218] width 9 height 9
drag, startPoint x: 101, startPoint y: 219, endPoint x: 120, endPoint y: 217, distance: 19.0
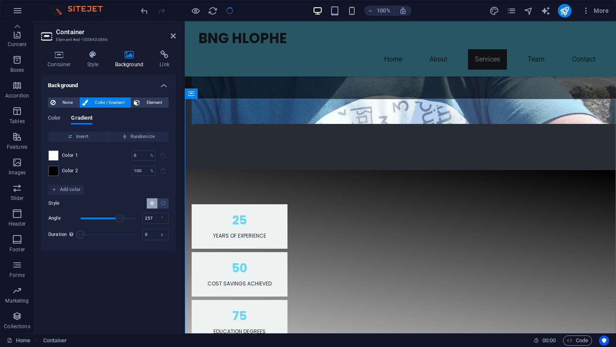
click at [120, 217] on span "Angle" at bounding box center [119, 218] width 9 height 9
type input "271"
click at [122, 218] on span "Angle" at bounding box center [122, 218] width 9 height 9
click at [129, 267] on div "Background None Color / Gradient Element Stretch background to full-width Color…" at bounding box center [108, 200] width 135 height 251
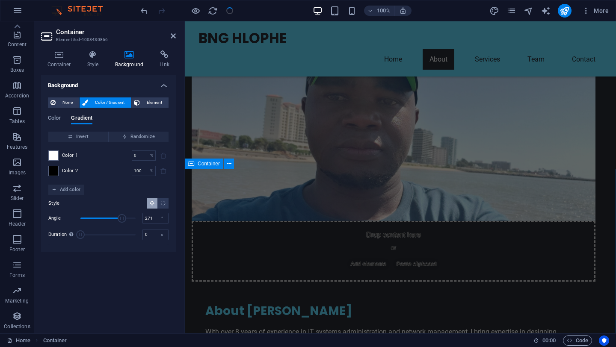
scroll to position [394, 0]
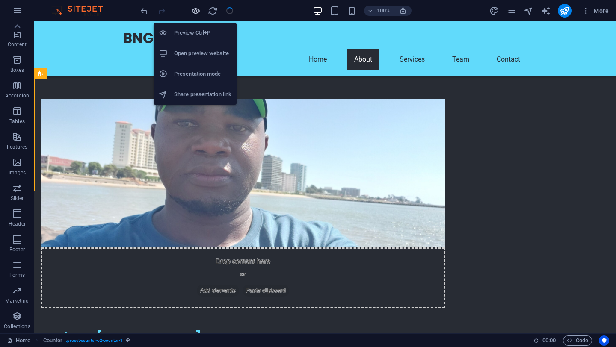
click at [197, 10] on icon "button" at bounding box center [196, 11] width 10 height 10
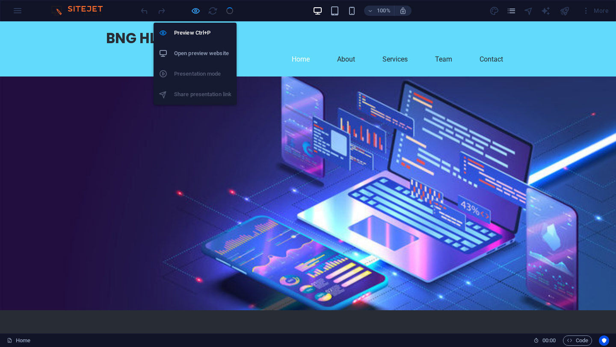
click at [196, 13] on icon "button" at bounding box center [196, 11] width 10 height 10
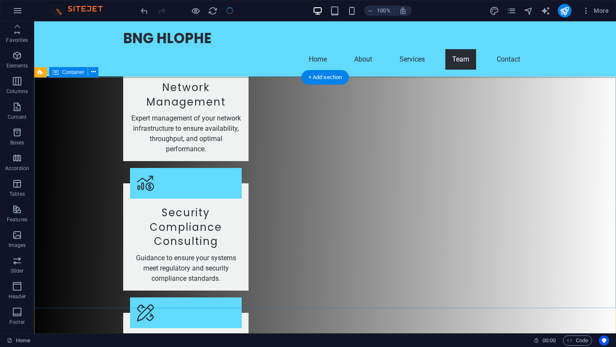
scroll to position [1655, 0]
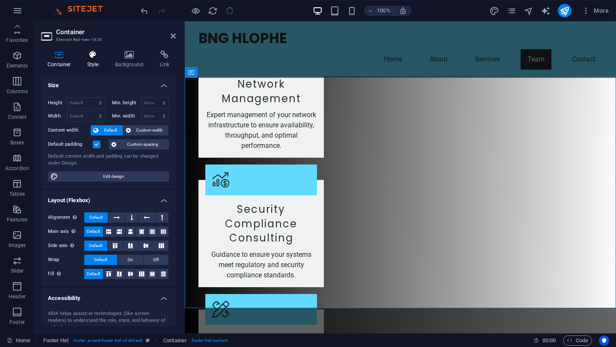
click at [93, 59] on icon at bounding box center [93, 54] width 24 height 9
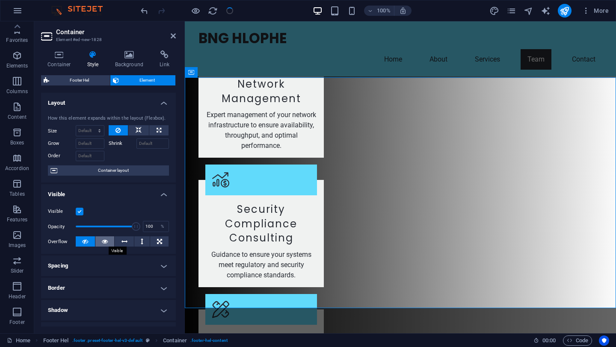
click at [106, 242] on icon at bounding box center [105, 241] width 6 height 10
click at [125, 243] on icon at bounding box center [124, 241] width 6 height 10
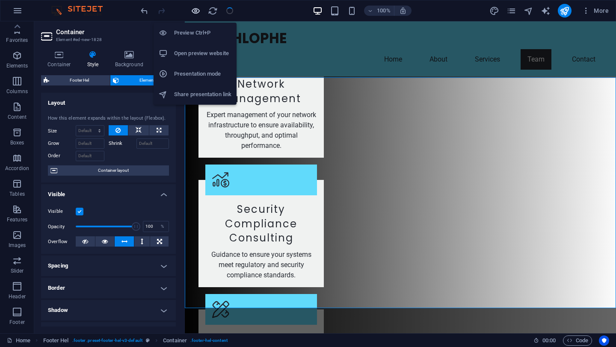
click at [198, 12] on icon "button" at bounding box center [196, 11] width 10 height 10
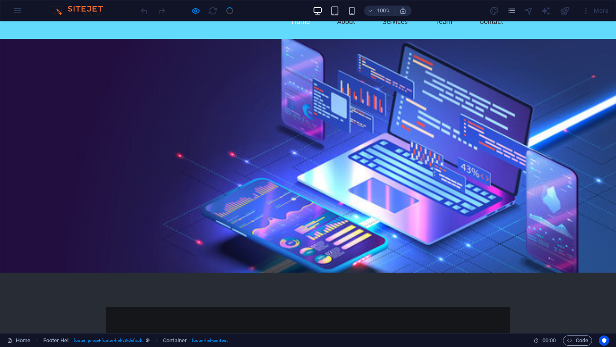
scroll to position [1, 0]
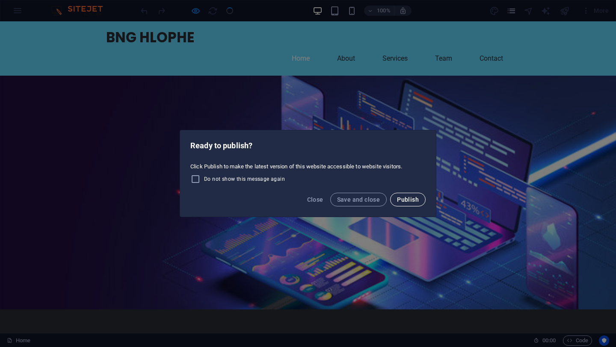
click at [404, 201] on span "Publish" at bounding box center [408, 199] width 22 height 7
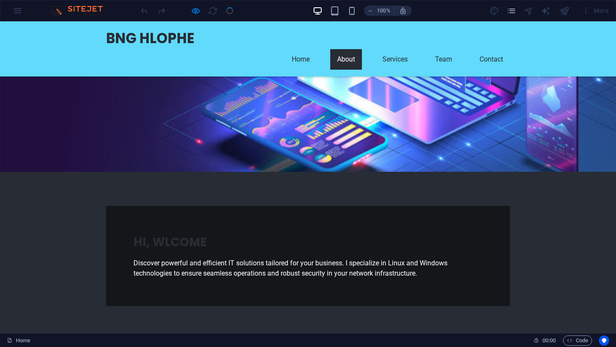
scroll to position [0, 0]
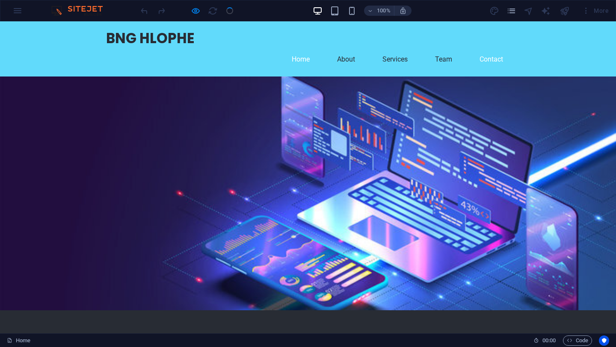
click at [492, 49] on link "Contact" at bounding box center [490, 59] width 37 height 21
click at [444, 49] on link "Team" at bounding box center [443, 59] width 31 height 21
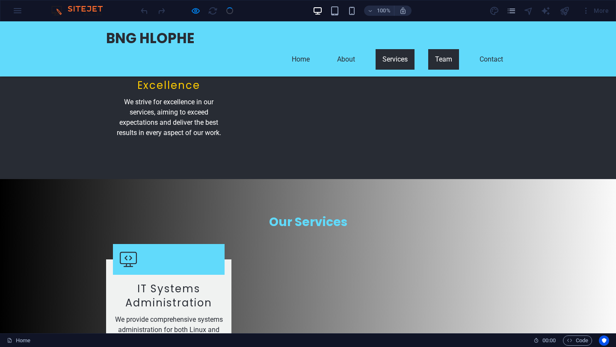
scroll to position [1202, 0]
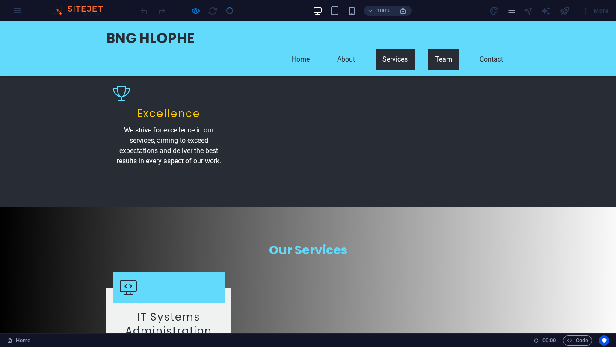
click at [394, 49] on link "Services" at bounding box center [394, 59] width 39 height 21
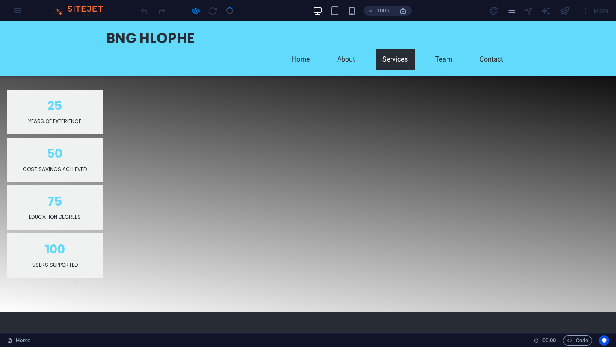
scroll to position [723, 0]
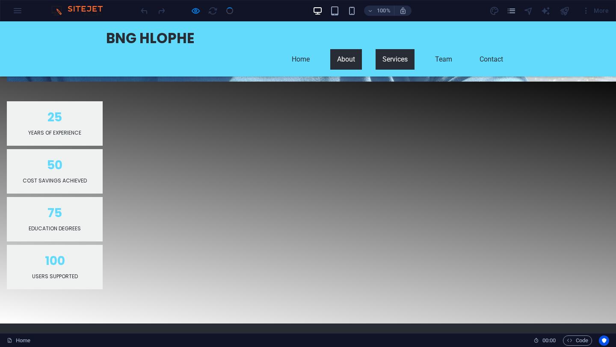
click at [345, 49] on link "About" at bounding box center [346, 59] width 32 height 21
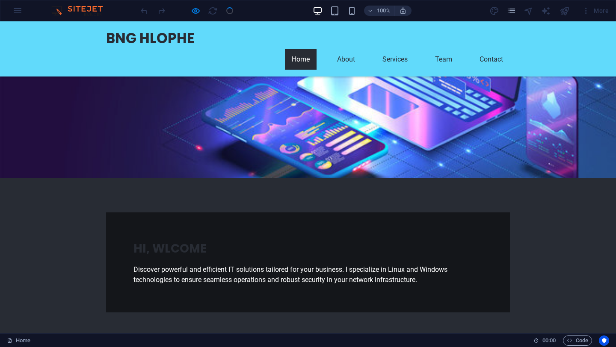
scroll to position [81, 0]
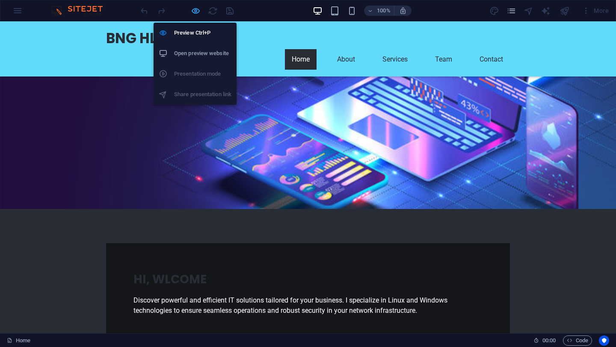
click at [195, 11] on icon "button" at bounding box center [196, 11] width 10 height 10
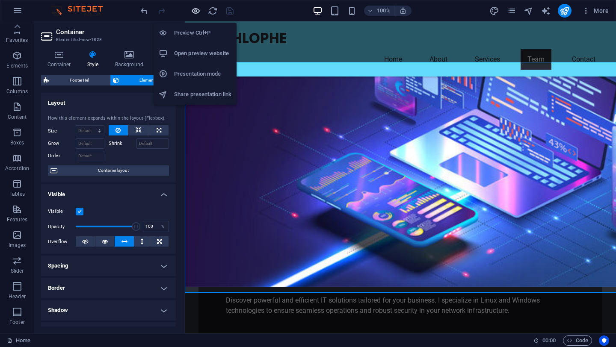
scroll to position [1671, 0]
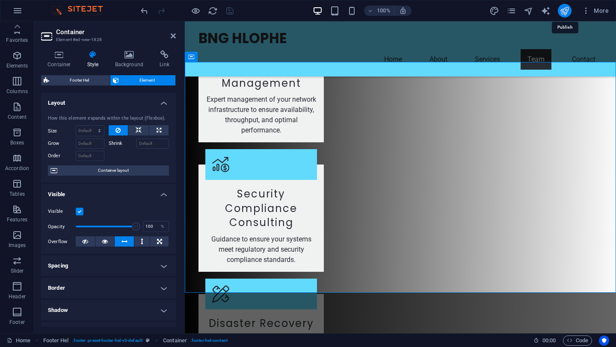
click at [567, 12] on icon "publish" at bounding box center [564, 11] width 10 height 10
checkbox input "false"
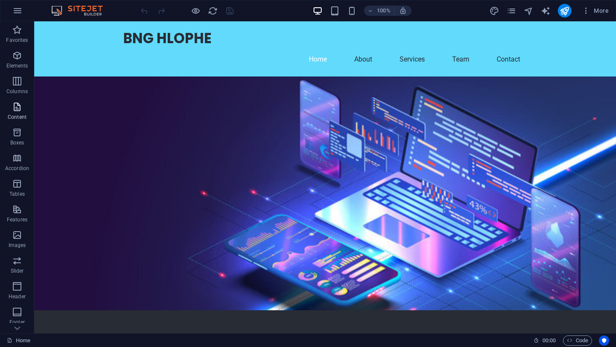
click at [16, 107] on icon "button" at bounding box center [17, 107] width 10 height 10
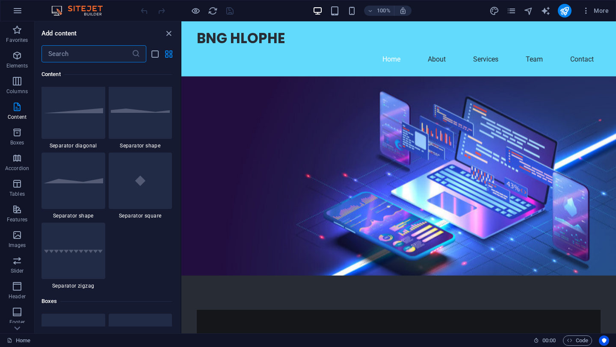
scroll to position [2131, 0]
click at [24, 135] on span "Boxes" at bounding box center [17, 137] width 34 height 21
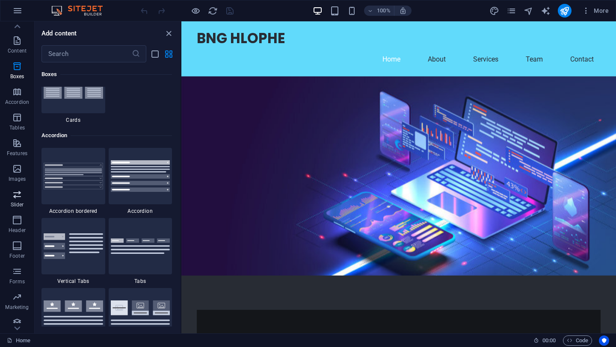
scroll to position [73, 0]
click at [21, 302] on p "Marketing" at bounding box center [17, 301] width 24 height 7
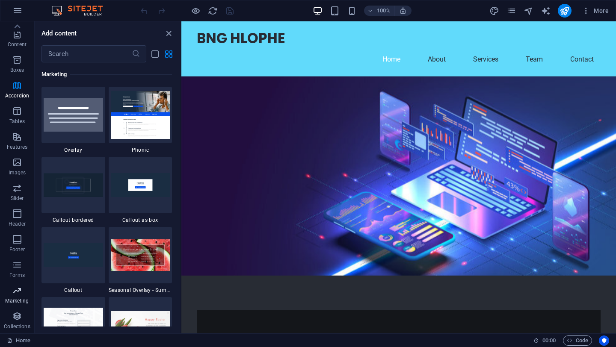
scroll to position [6963, 0]
click at [18, 316] on icon "button" at bounding box center [17, 316] width 10 height 10
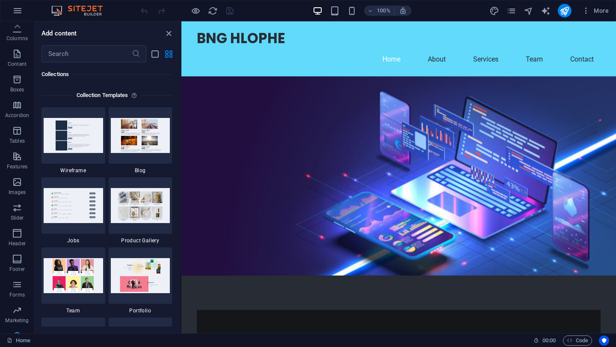
scroll to position [0, 0]
click at [20, 127] on button "Boxes" at bounding box center [17, 137] width 34 height 26
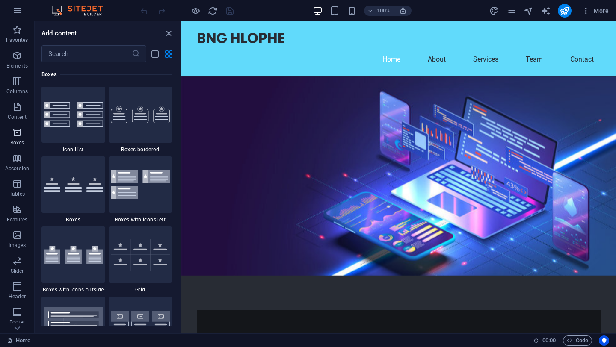
scroll to position [2358, 0]
click at [145, 120] on img at bounding box center [140, 114] width 59 height 17
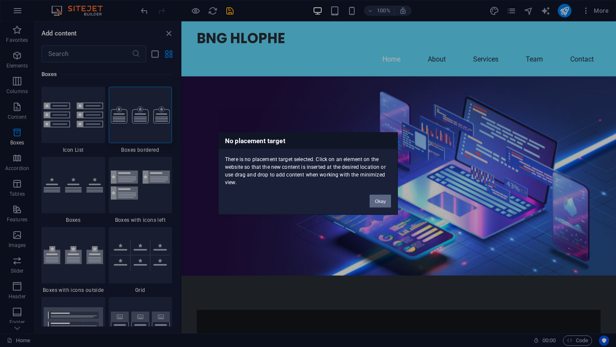
click at [379, 200] on button "Okay" at bounding box center [379, 201] width 21 height 13
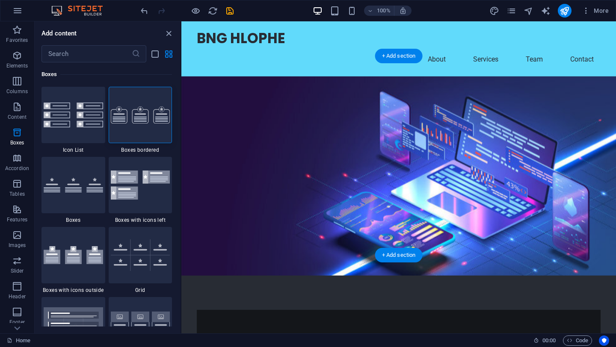
click at [525, 130] on figure at bounding box center [398, 176] width 434 height 199
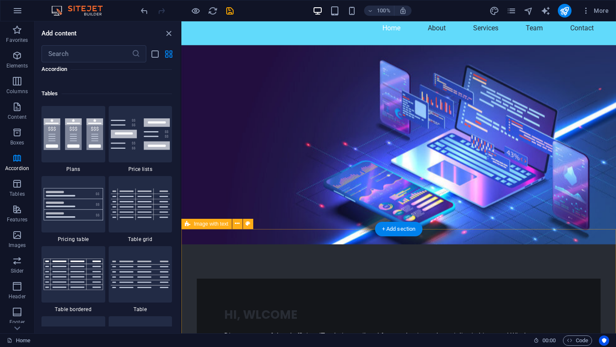
scroll to position [26, 0]
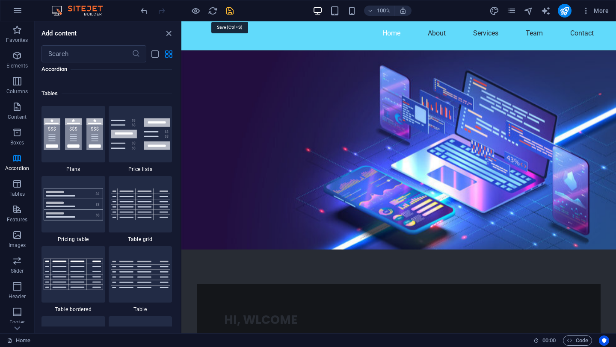
click at [231, 11] on icon "save" at bounding box center [230, 11] width 10 height 10
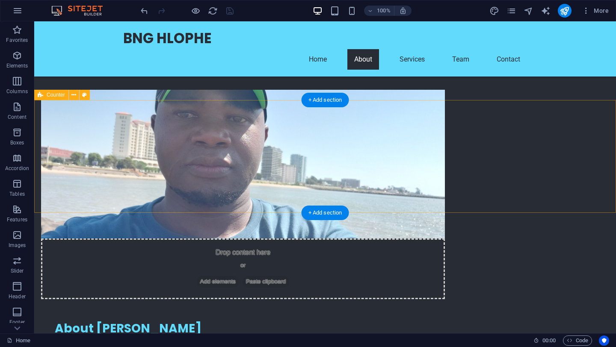
scroll to position [367, 0]
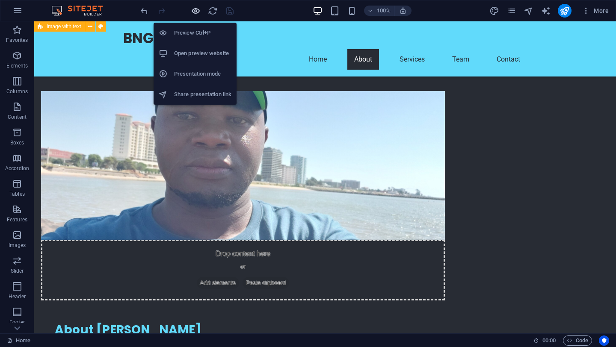
click at [195, 10] on icon "button" at bounding box center [196, 11] width 10 height 10
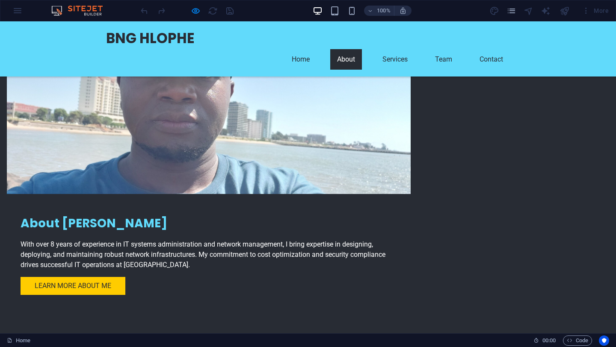
scroll to position [0, 0]
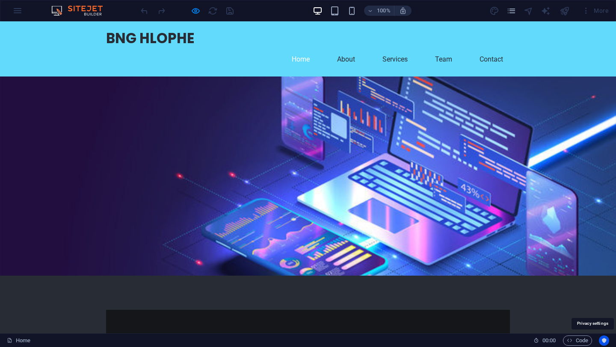
click at [601, 340] on icon "Usercentrics" at bounding box center [604, 341] width 6 height 6
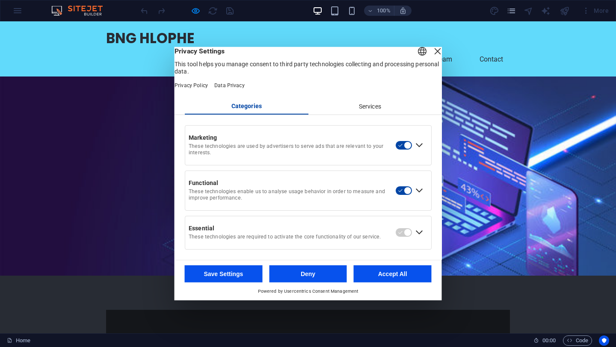
click at [368, 112] on div "Services" at bounding box center [370, 107] width 124 height 15
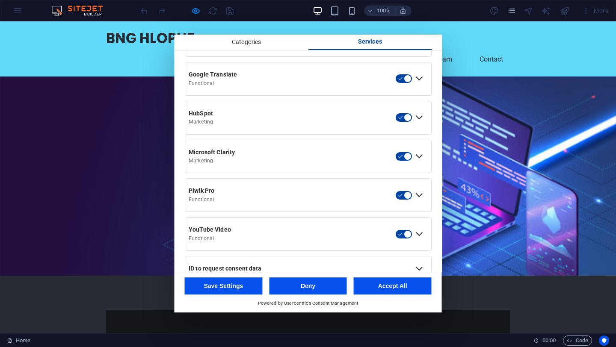
scroll to position [392, 0]
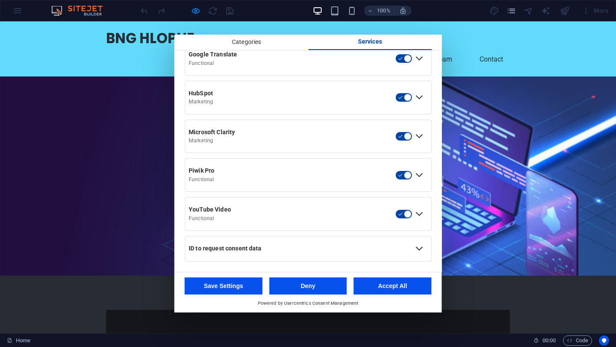
click at [419, 286] on button "Accept All" at bounding box center [393, 285] width 78 height 17
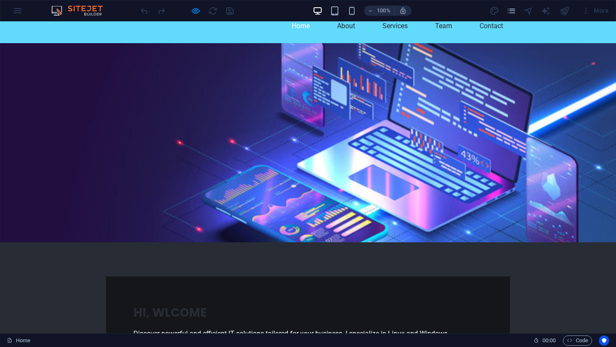
scroll to position [0, 0]
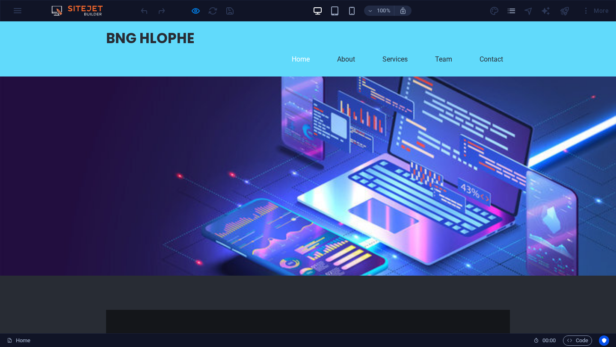
click at [58, 12] on img at bounding box center [81, 11] width 64 height 10
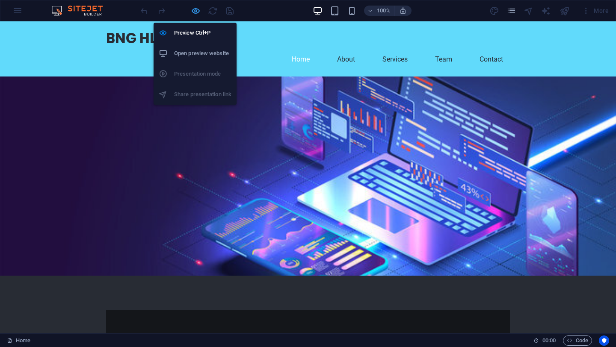
click at [194, 11] on icon "button" at bounding box center [196, 11] width 10 height 10
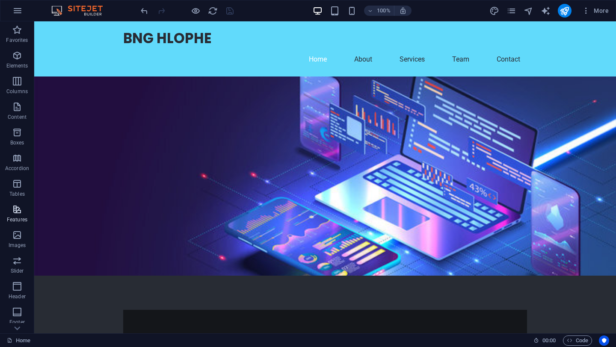
click at [18, 213] on icon "button" at bounding box center [17, 209] width 10 height 10
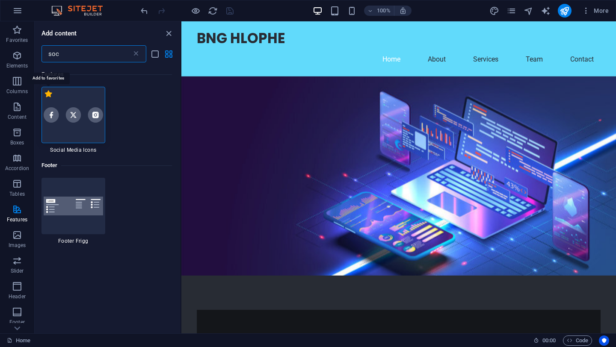
type input "soc"
click at [48, 94] on label "1 Star" at bounding box center [48, 93] width 7 height 7
click at [45, 98] on input "1 Star" at bounding box center [44, 98] width 0 height 0
radio input "true"
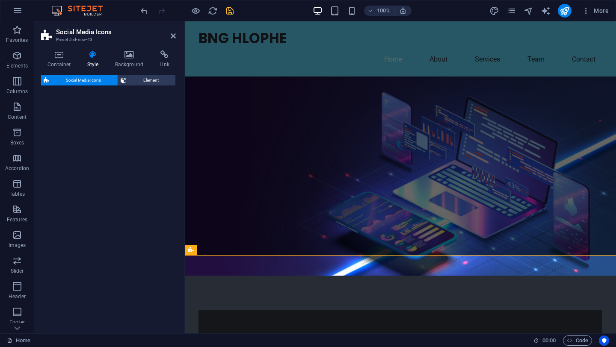
select select "rem"
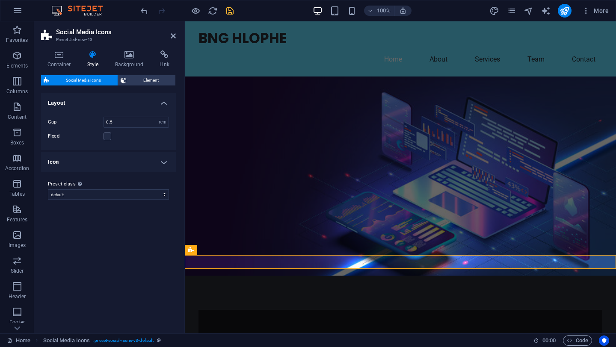
scroll to position [0, 3]
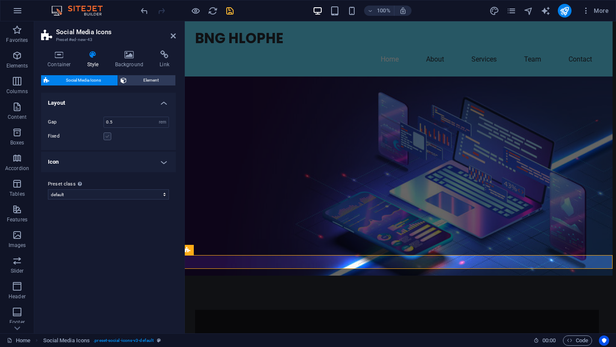
click at [109, 136] on label at bounding box center [107, 137] width 8 height 8
click at [0, 0] on input "Fixed" at bounding box center [0, 0] width 0 height 0
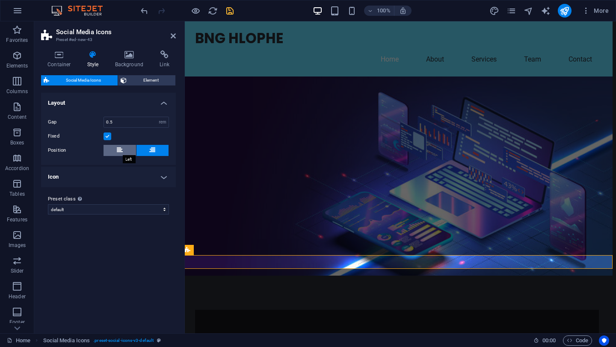
click at [119, 150] on icon at bounding box center [120, 150] width 6 height 10
click at [162, 179] on h4 "Icon" at bounding box center [108, 177] width 135 height 21
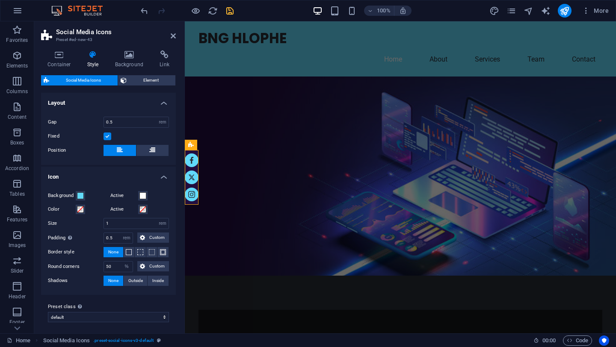
scroll to position [0, 0]
click at [162, 179] on h4 "Icon" at bounding box center [108, 174] width 135 height 15
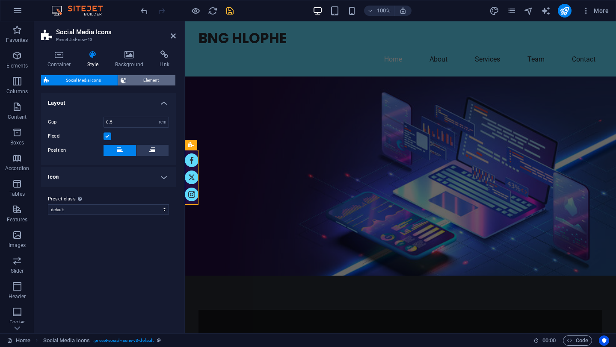
click at [152, 83] on span "Element" at bounding box center [151, 80] width 44 height 10
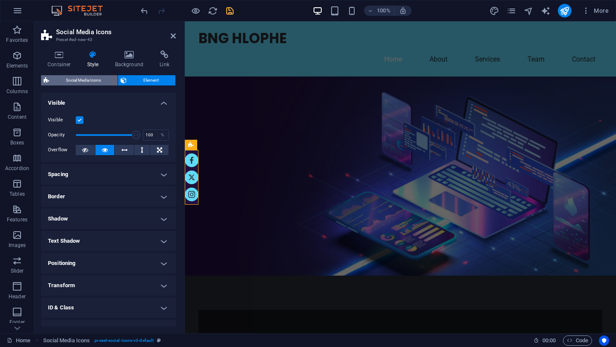
click at [91, 79] on span "Social Media Icons" at bounding box center [83, 80] width 63 height 10
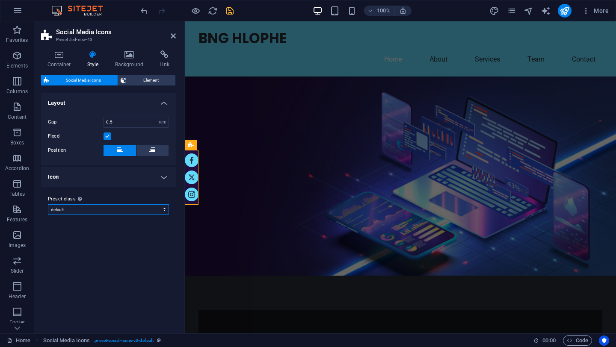
click at [164, 208] on select "default Add preset class" at bounding box center [108, 209] width 121 height 10
click at [48, 204] on select "default Add preset class" at bounding box center [108, 209] width 121 height 10
select select "preset-social-icons-v3-default"
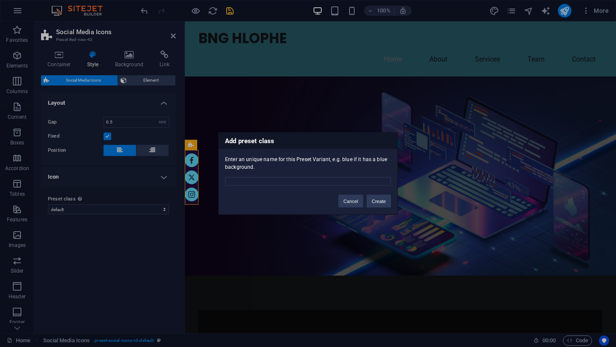
click at [129, 264] on div "Add preset class Enter an unique name for this Preset Variant, e.g. blue if it …" at bounding box center [308, 173] width 616 height 347
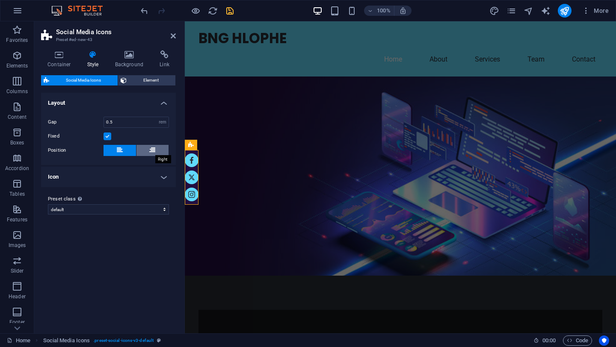
click at [154, 151] on icon at bounding box center [152, 150] width 6 height 10
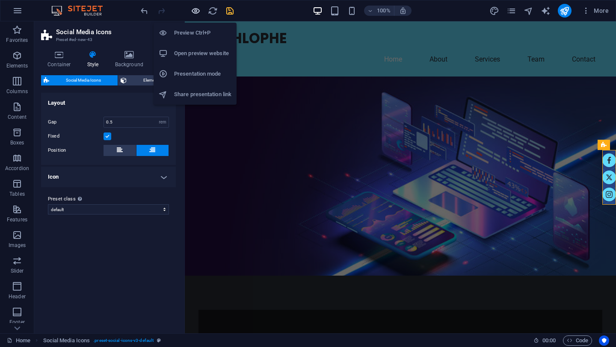
click at [195, 11] on icon "button" at bounding box center [196, 11] width 10 height 10
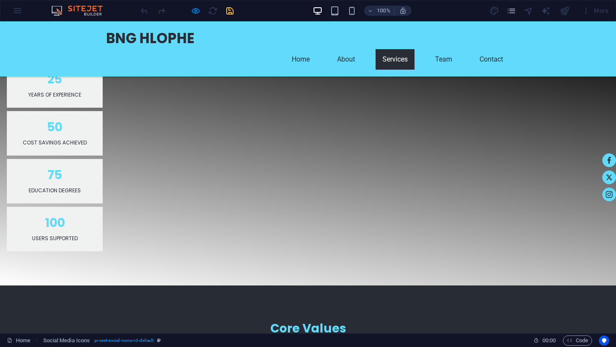
scroll to position [703, 0]
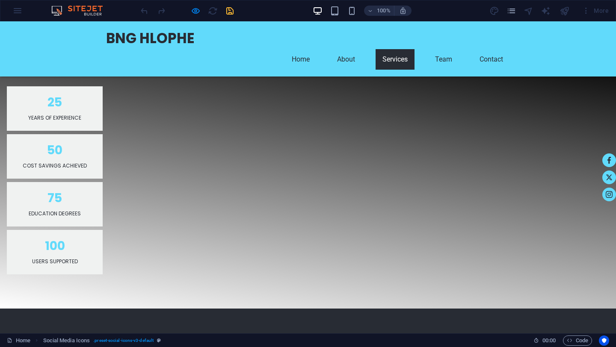
click at [21, 12] on div "100% More" at bounding box center [307, 10] width 615 height 21
click at [18, 12] on div "100% More" at bounding box center [307, 10] width 615 height 21
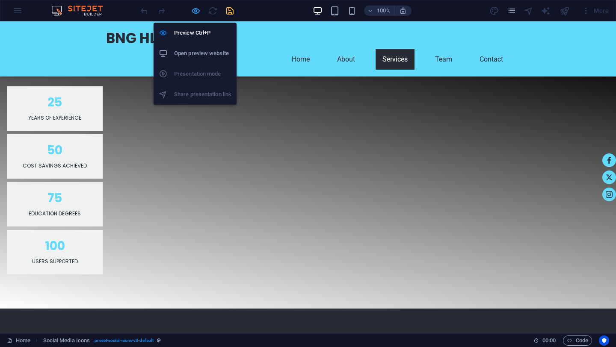
click at [192, 10] on icon "button" at bounding box center [196, 11] width 10 height 10
select select "rem"
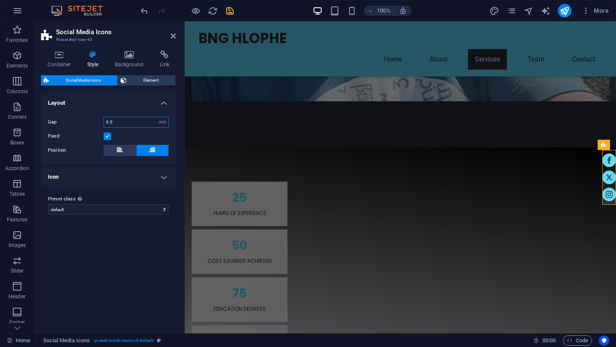
click at [109, 125] on input "0.5" at bounding box center [136, 122] width 65 height 10
click at [163, 176] on h4 "Icon" at bounding box center [108, 177] width 135 height 21
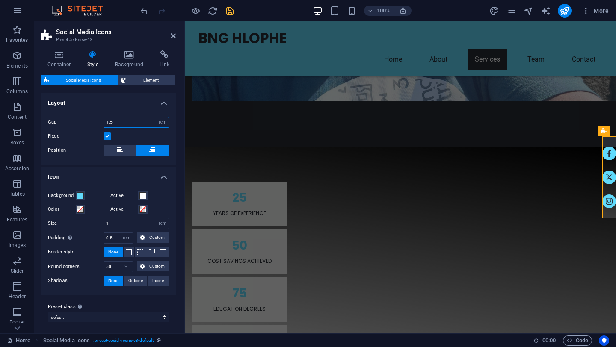
click at [109, 123] on input "1.5" at bounding box center [136, 122] width 65 height 10
click at [112, 121] on input "0.5" at bounding box center [136, 122] width 65 height 10
type input "0.7"
click at [133, 99] on h4 "Layout" at bounding box center [108, 100] width 135 height 15
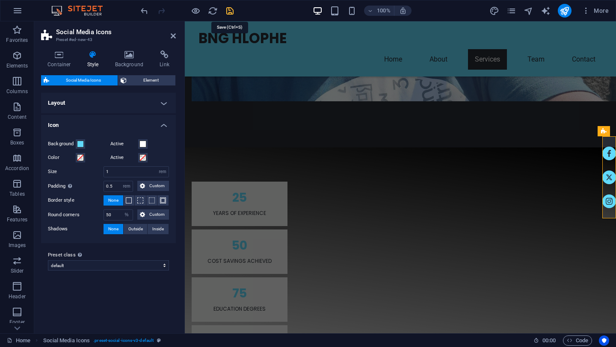
click at [230, 12] on icon "save" at bounding box center [230, 11] width 10 height 10
select select "rem"
select select "%"
checkbox input "false"
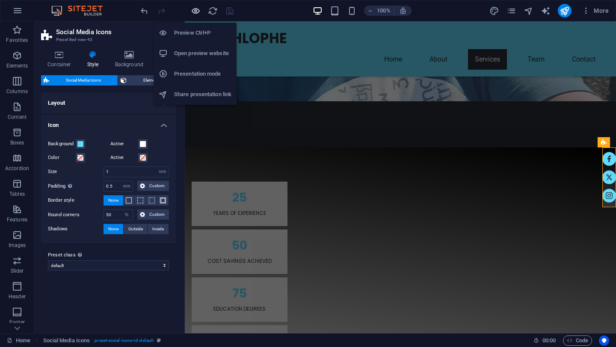
click at [196, 9] on icon "button" at bounding box center [196, 11] width 10 height 10
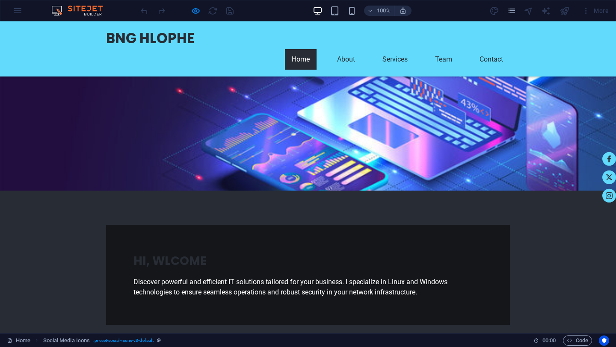
scroll to position [0, 0]
